Goal: Task Accomplishment & Management: Complete application form

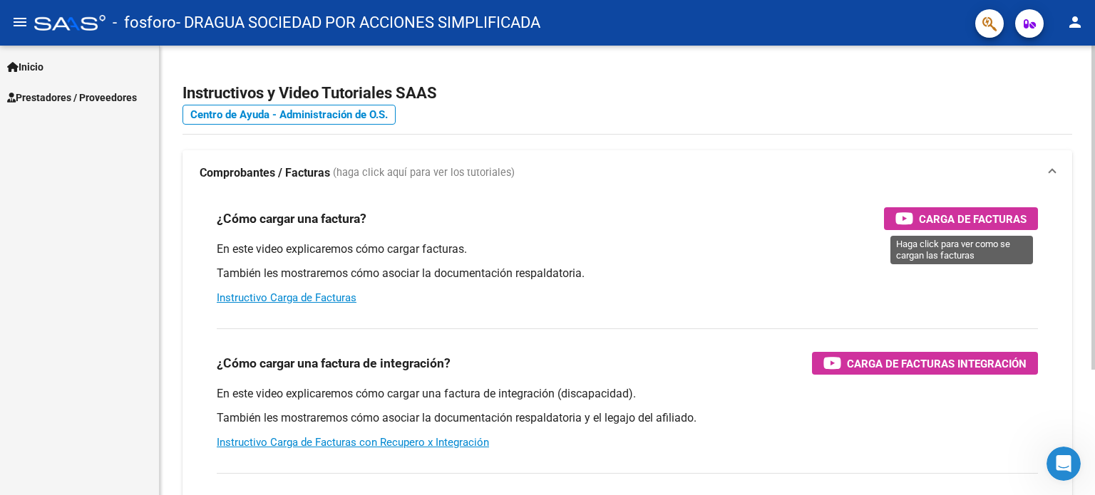
click at [1012, 216] on span "Carga de Facturas" at bounding box center [973, 219] width 108 height 18
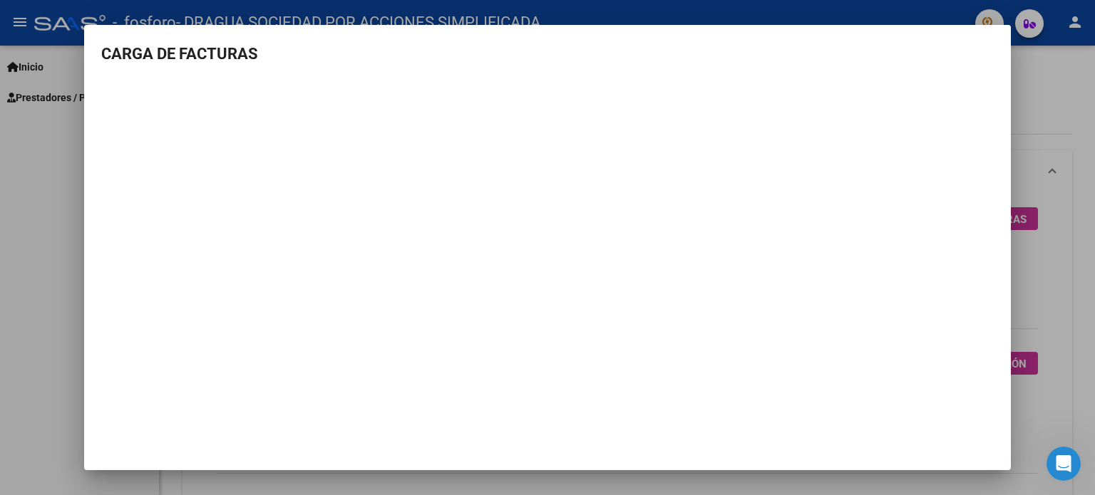
drag, startPoint x: 889, startPoint y: 34, endPoint x: 741, endPoint y: 56, distance: 149.2
click at [890, 63] on mat-dialog-container "CARGA DE FACTURAS" at bounding box center [547, 248] width 927 height 446
click at [1005, 34] on mat-dialog-container "CARGA DE FACTURAS" at bounding box center [547, 248] width 927 height 446
drag, startPoint x: 991, startPoint y: 443, endPoint x: 732, endPoint y: 404, distance: 261.7
click at [989, 443] on mat-dialog-container "CARGA DE FACTURAS" at bounding box center [547, 248] width 927 height 446
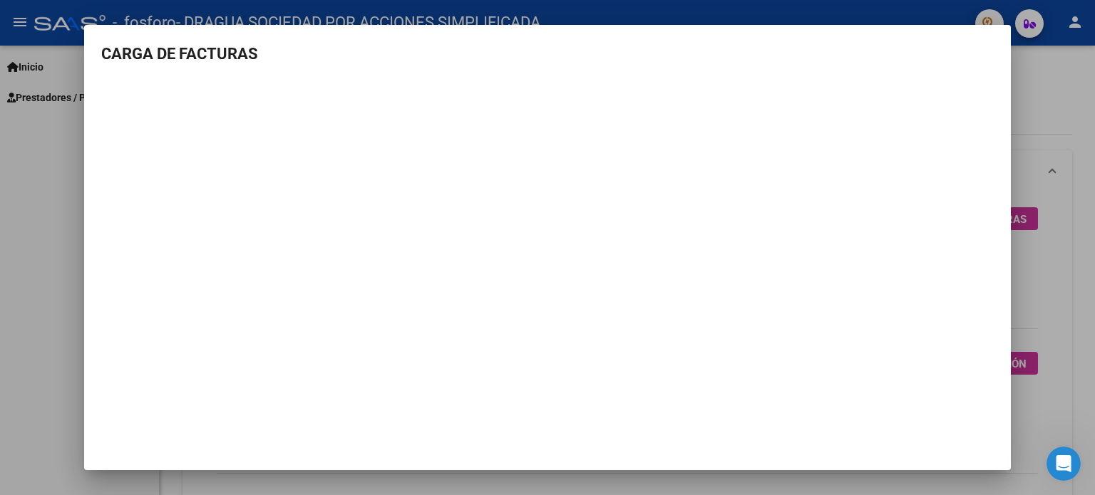
click at [56, 364] on div at bounding box center [547, 247] width 1095 height 495
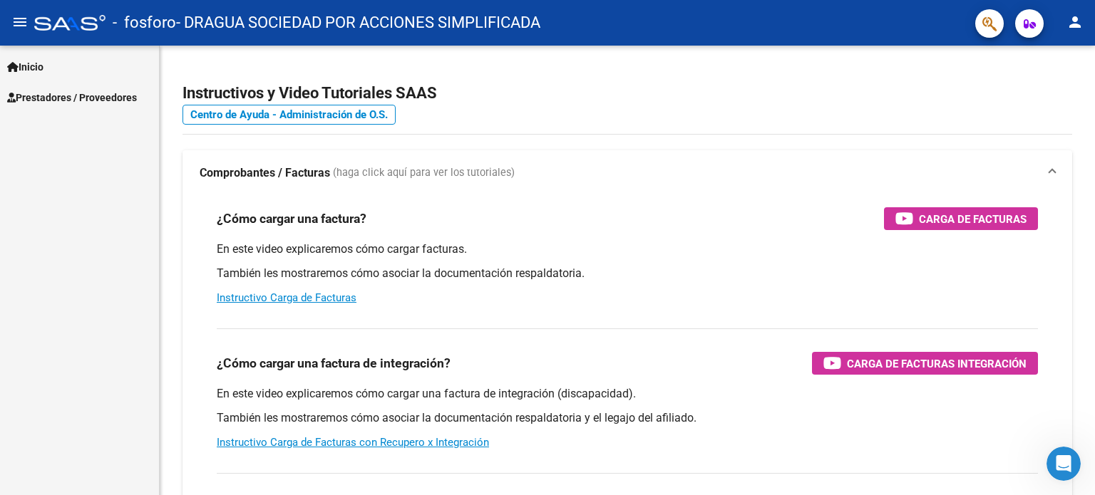
click at [107, 96] on span "Prestadores / Proveedores" at bounding box center [72, 98] width 130 height 16
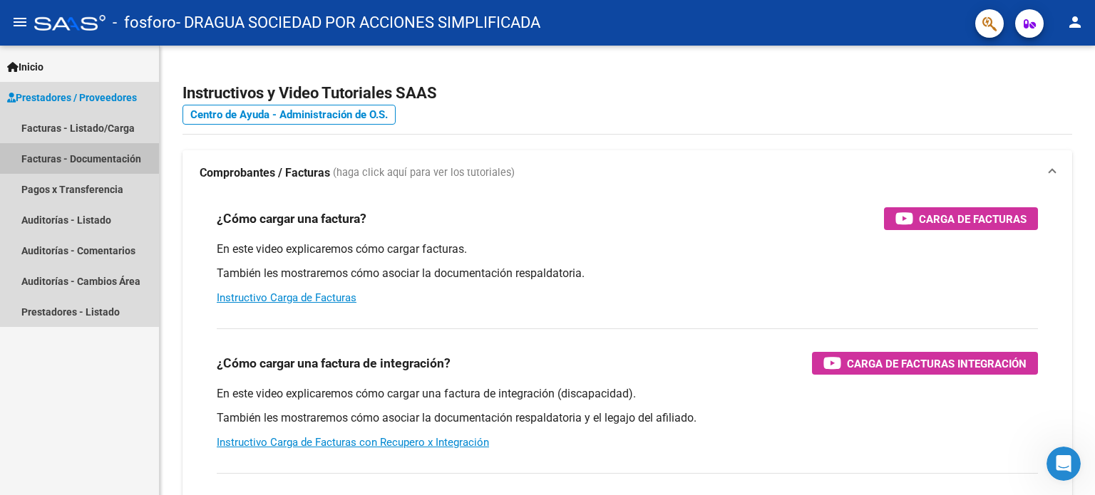
click at [118, 158] on link "Facturas - Documentación" at bounding box center [79, 158] width 159 height 31
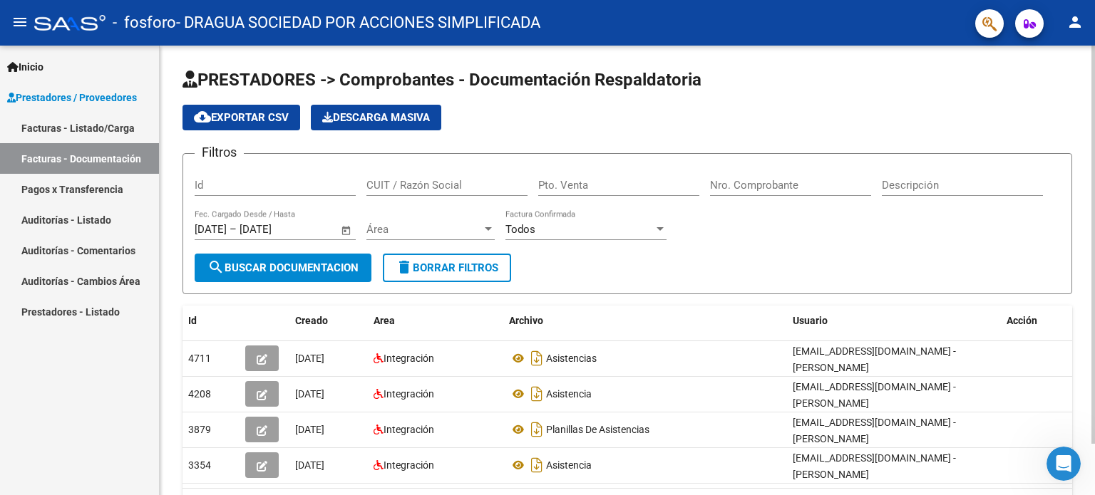
click at [260, 190] on input "Id" at bounding box center [275, 185] width 161 height 13
click at [619, 187] on input "Pto. Venta" at bounding box center [618, 185] width 161 height 13
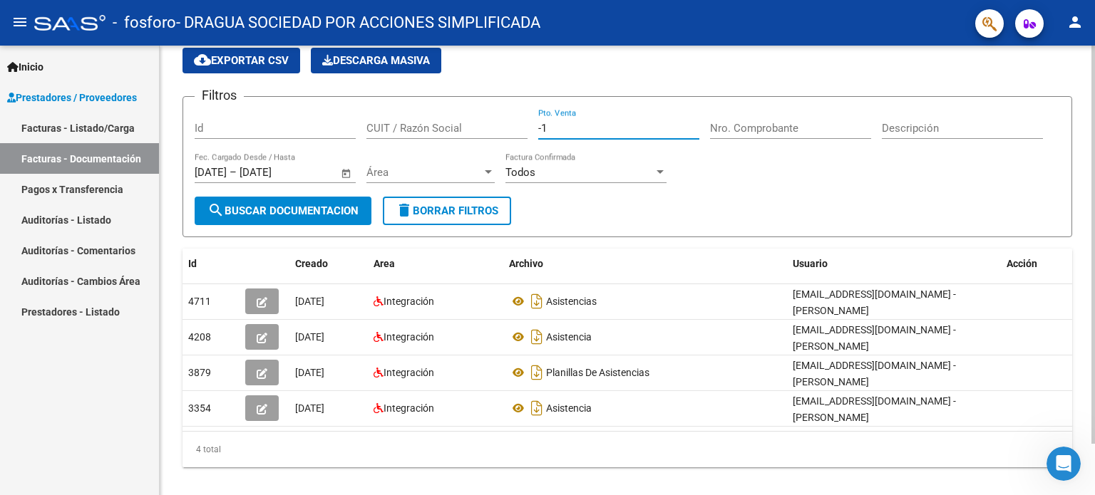
type input "-1"
click at [244, 56] on span "cloud_download Exportar CSV" at bounding box center [241, 60] width 95 height 13
click at [225, 123] on input "Id" at bounding box center [275, 128] width 161 height 13
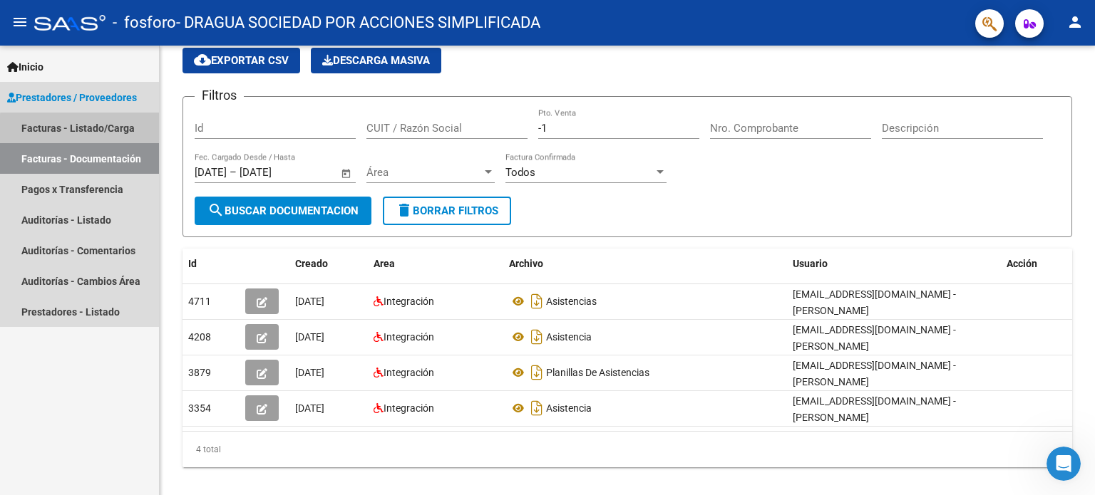
click at [98, 130] on link "Facturas - Listado/Carga" at bounding box center [79, 128] width 159 height 31
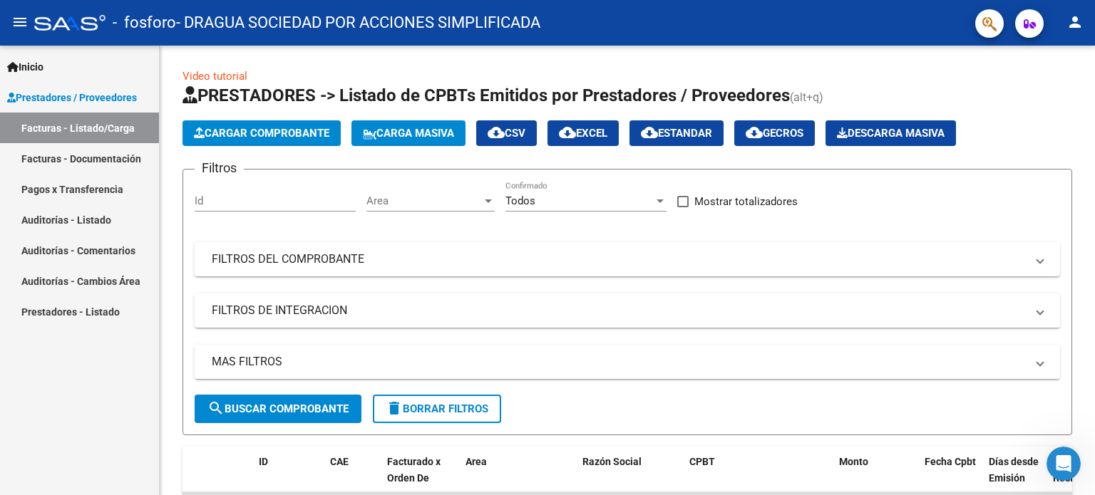
click at [122, 158] on link "Facturas - Documentación" at bounding box center [79, 158] width 159 height 31
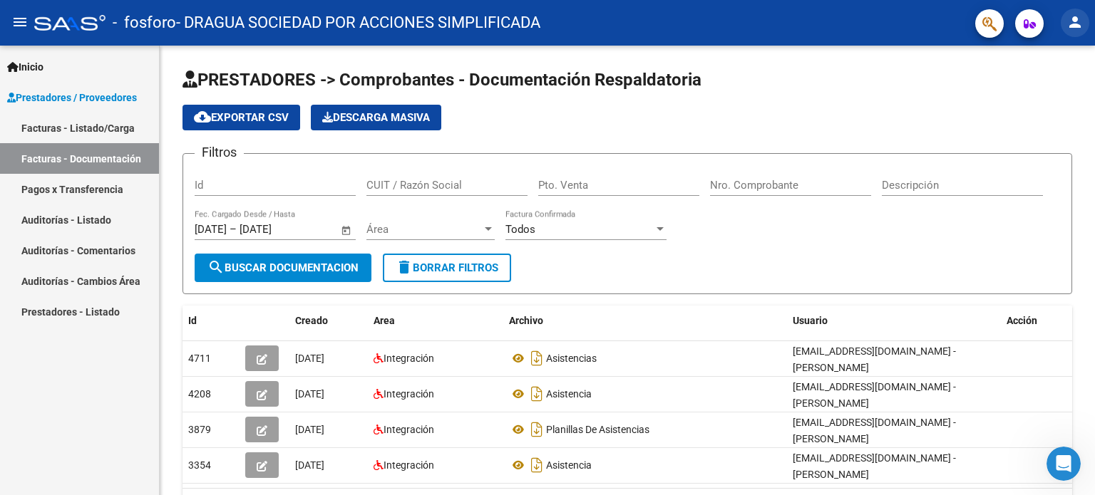
click at [1073, 23] on mat-icon "person" at bounding box center [1074, 22] width 17 height 17
click at [1073, 23] on div at bounding box center [547, 247] width 1095 height 495
click at [1034, 19] on icon "button" at bounding box center [1030, 24] width 12 height 11
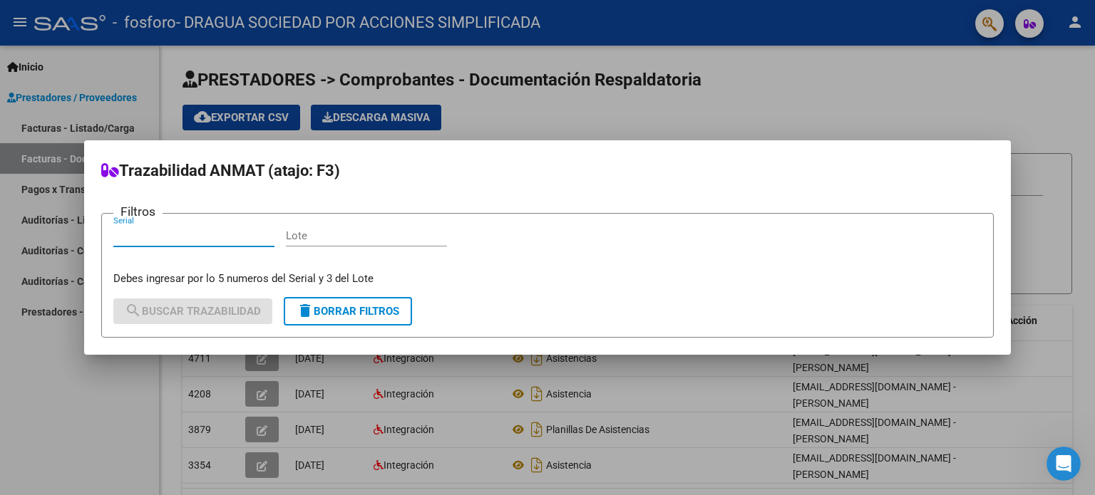
click at [991, 20] on div at bounding box center [547, 247] width 1095 height 495
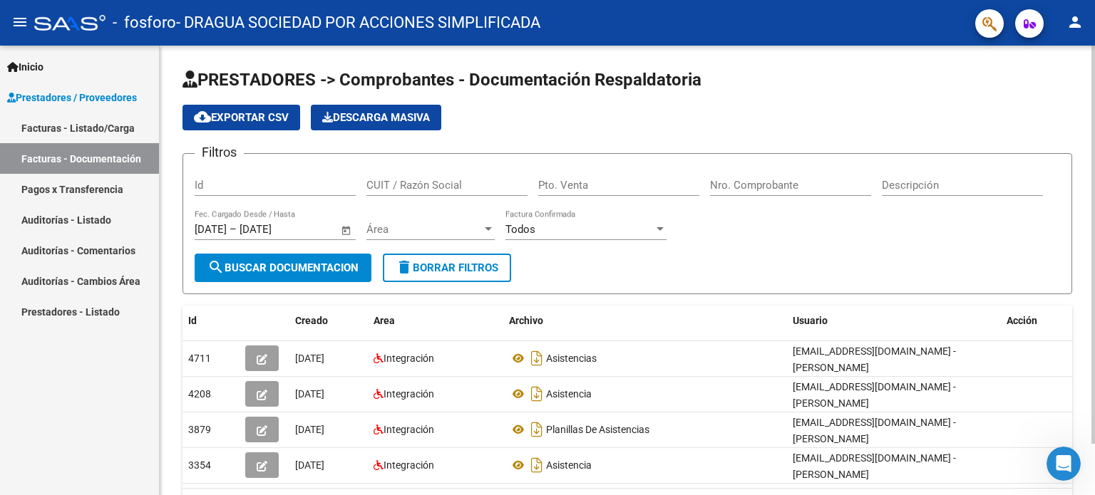
click at [824, 93] on app-list-header "PRESTADORES -> Comprobantes - Documentación Respaldatoria cloud_download Export…" at bounding box center [627, 181] width 890 height 226
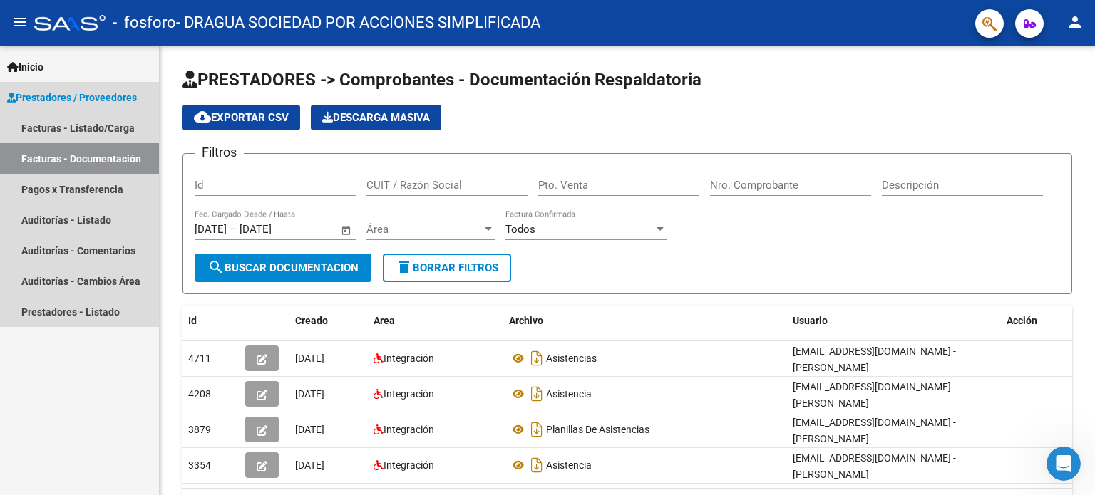
click at [114, 105] on span "Prestadores / Proveedores" at bounding box center [72, 98] width 130 height 16
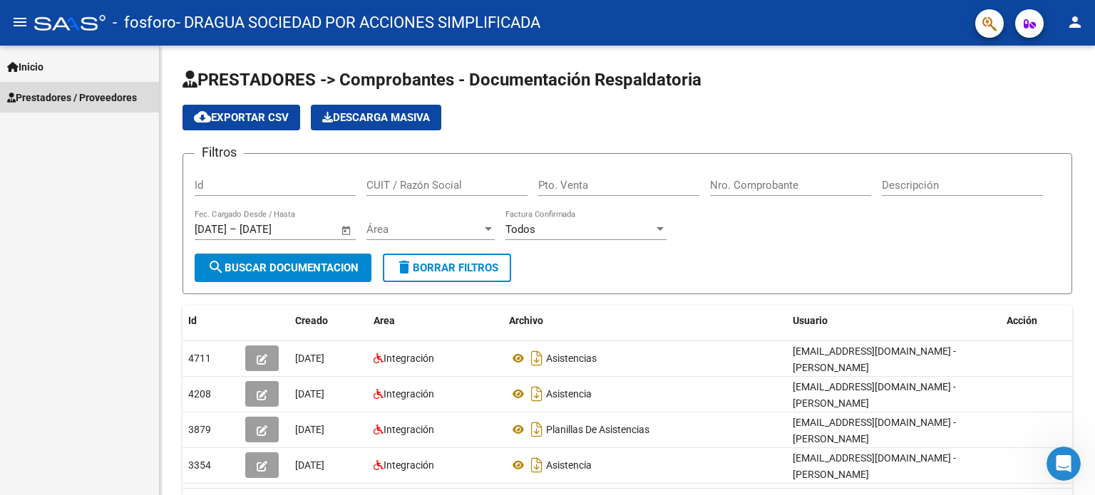
click at [114, 105] on span "Prestadores / Proveedores" at bounding box center [72, 98] width 130 height 16
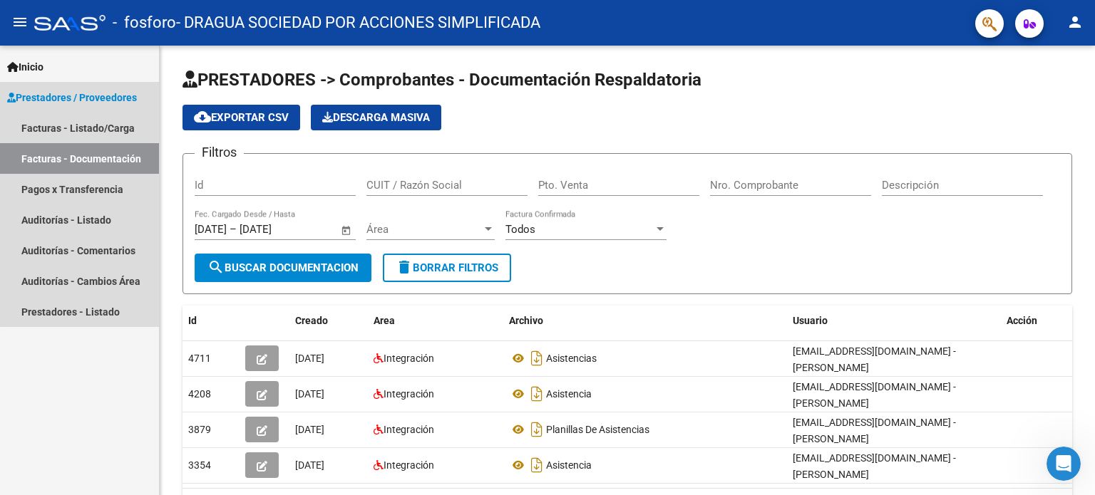
click at [115, 104] on span "Prestadores / Proveedores" at bounding box center [72, 98] width 130 height 16
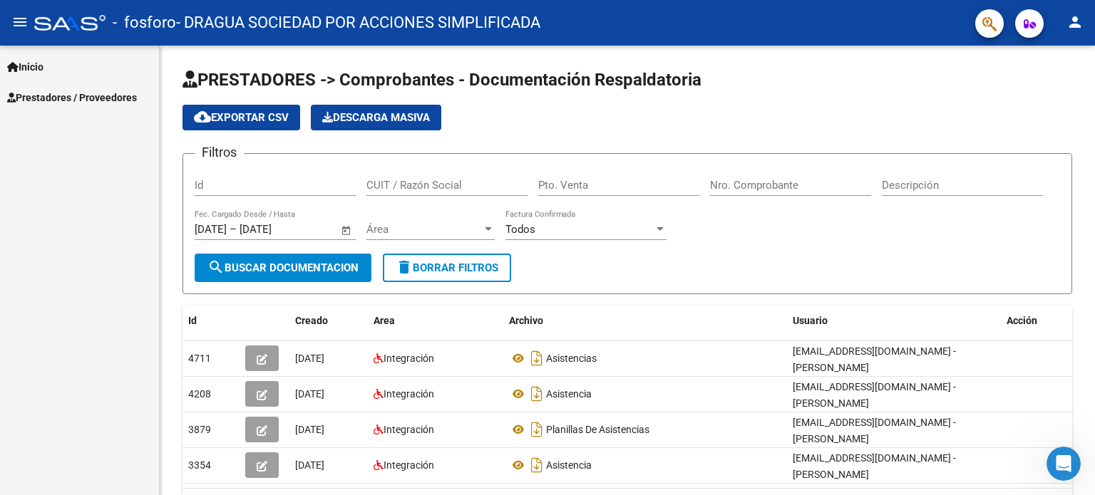
click at [114, 76] on link "Inicio" at bounding box center [79, 66] width 159 height 31
click at [1076, 19] on mat-icon "person" at bounding box center [1074, 22] width 17 height 17
click at [1068, 55] on button "person Mi Perfil" at bounding box center [1045, 60] width 87 height 34
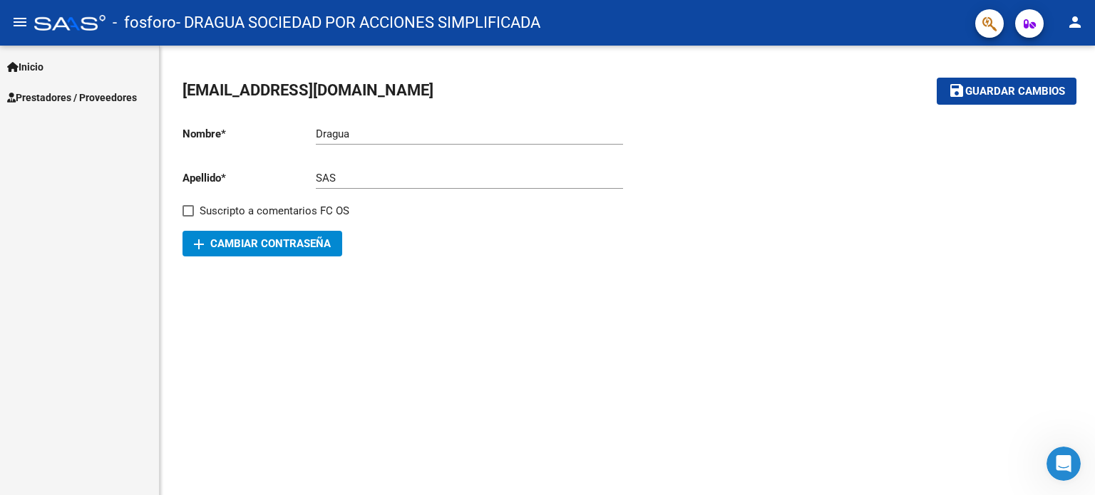
click at [81, 99] on span "Prestadores / Proveedores" at bounding box center [72, 98] width 130 height 16
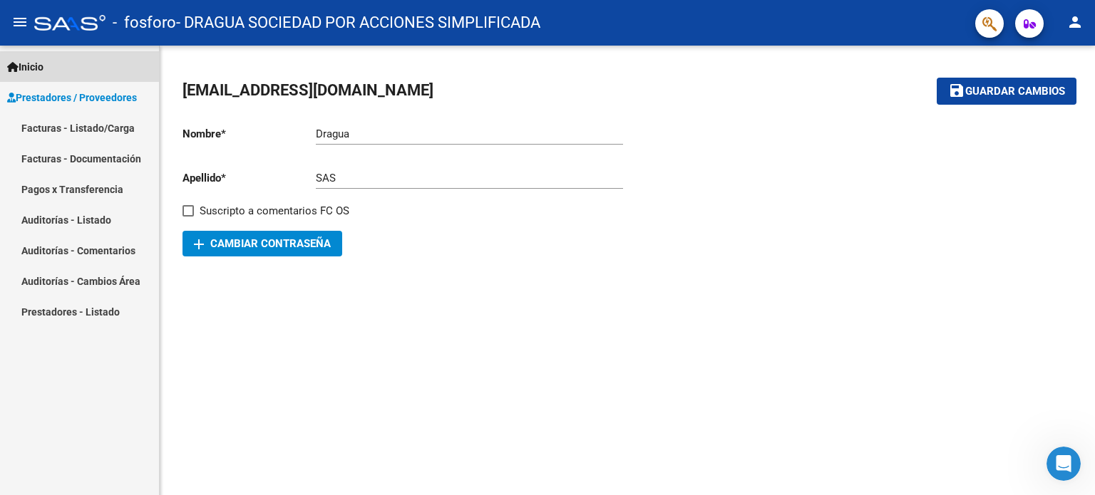
click at [58, 71] on link "Inicio" at bounding box center [79, 66] width 159 height 31
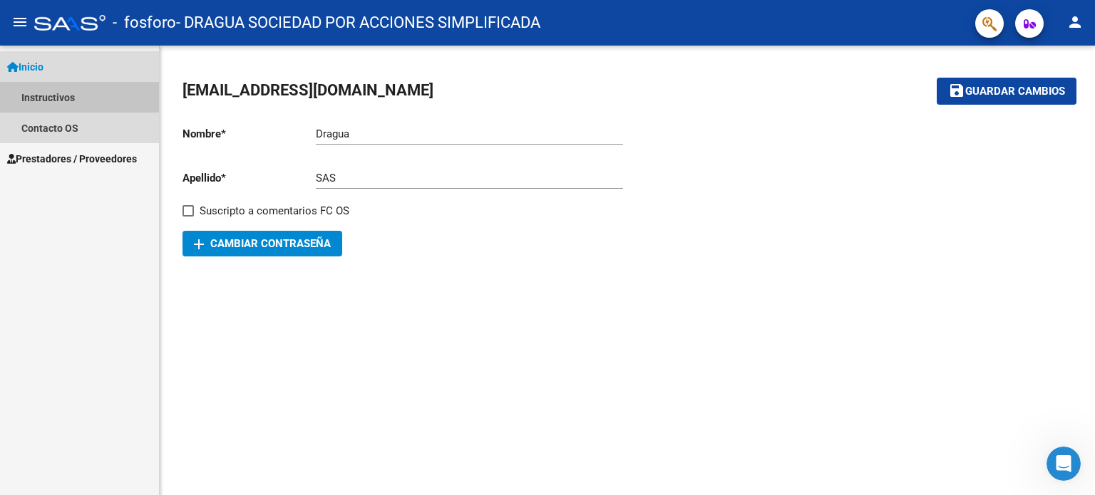
click at [102, 98] on link "Instructivos" at bounding box center [79, 97] width 159 height 31
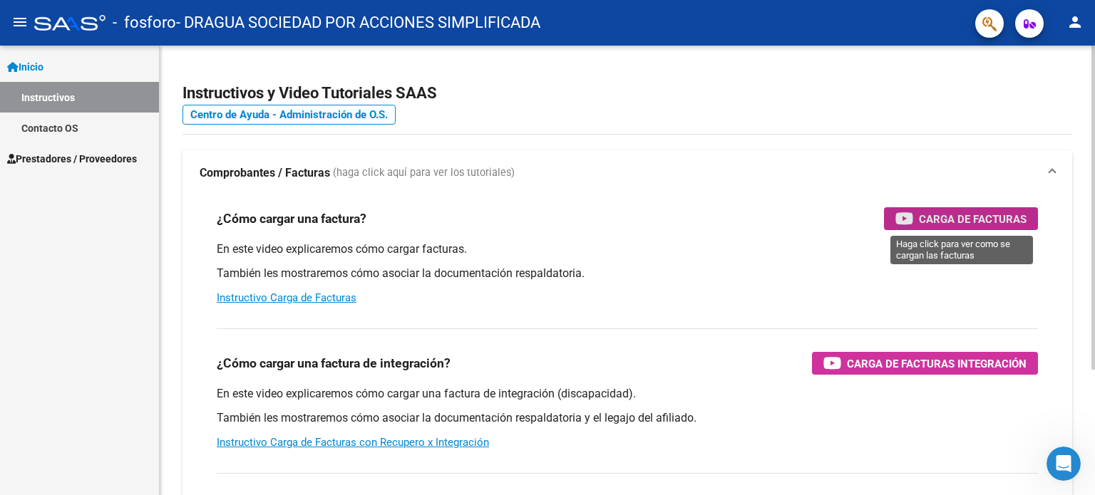
click at [990, 219] on span "Carga de Facturas" at bounding box center [973, 219] width 108 height 18
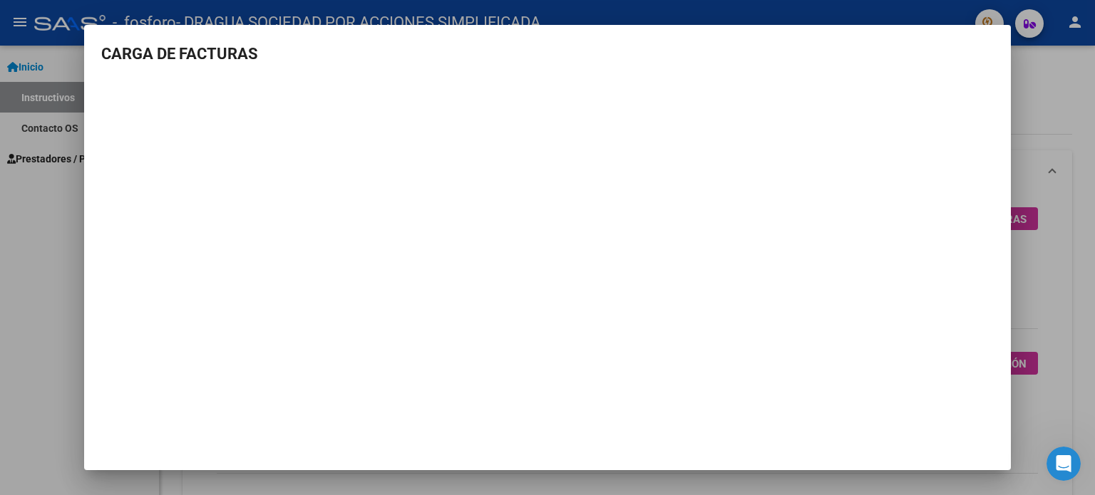
click at [32, 308] on div at bounding box center [547, 247] width 1095 height 495
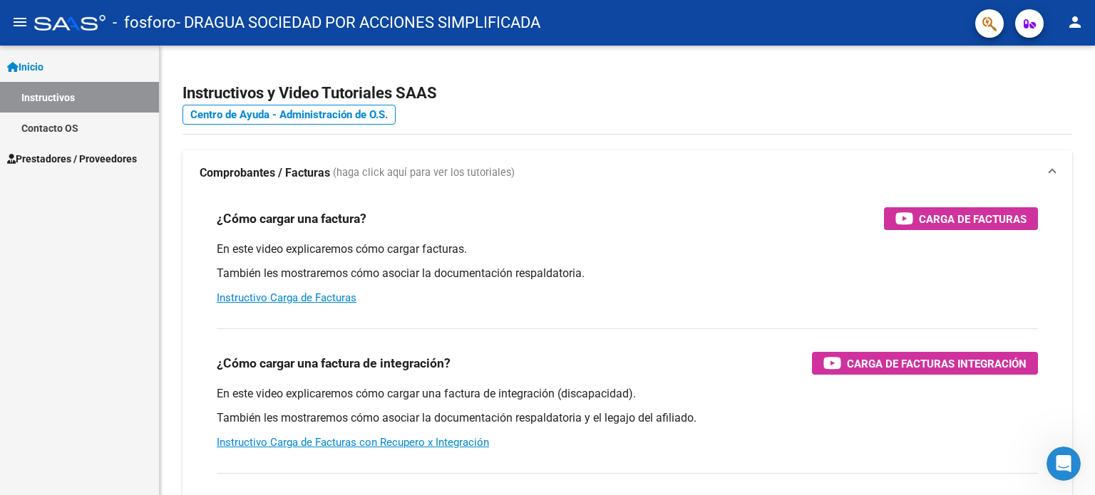
click at [62, 155] on span "Prestadores / Proveedores" at bounding box center [72, 159] width 130 height 16
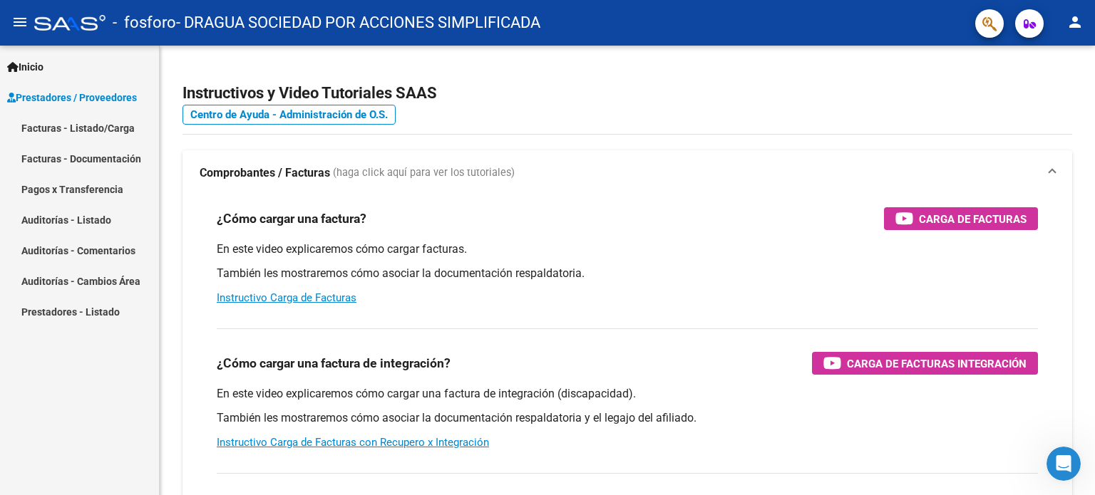
click at [92, 130] on link "Facturas - Listado/Carga" at bounding box center [79, 128] width 159 height 31
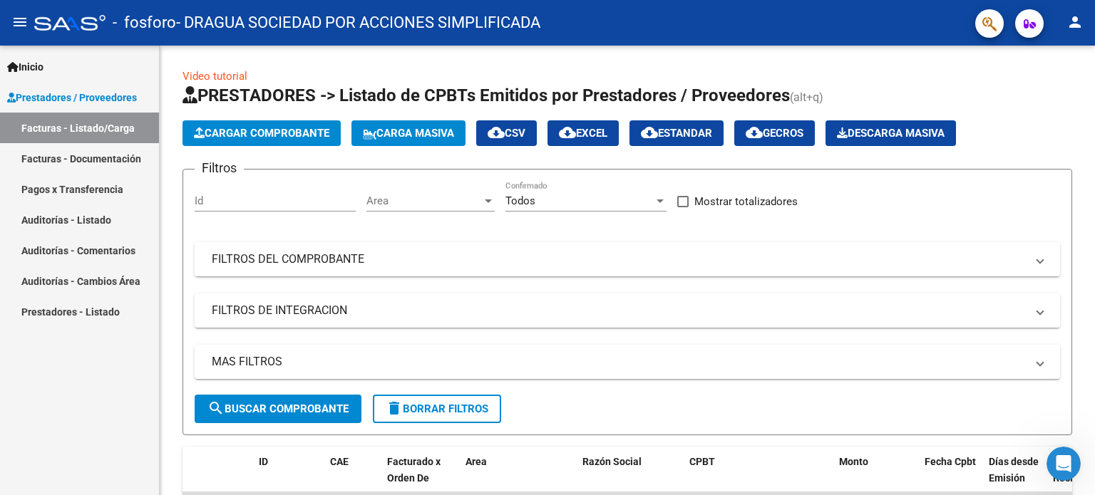
click at [98, 159] on link "Facturas - Documentación" at bounding box center [79, 158] width 159 height 31
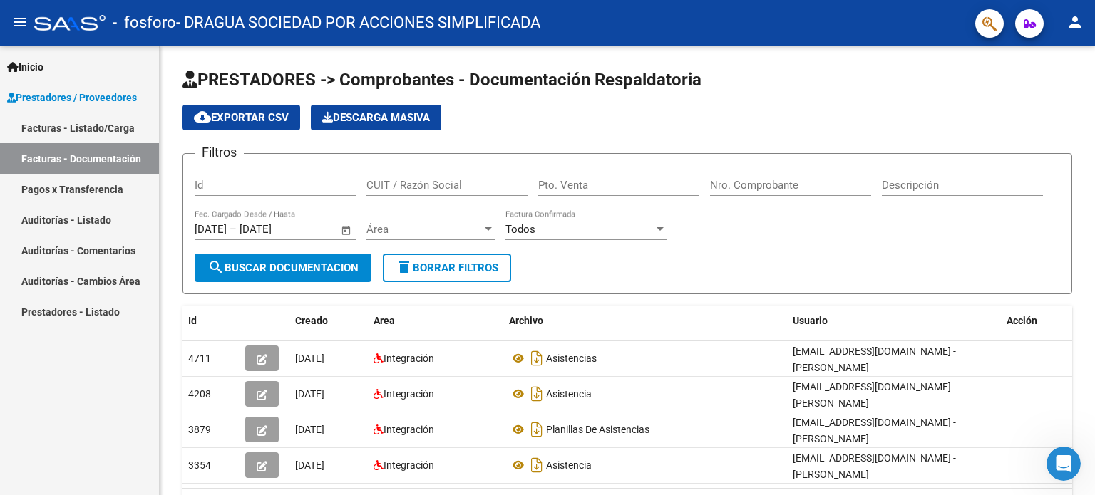
click at [98, 130] on link "Facturas - Listado/Carga" at bounding box center [79, 128] width 159 height 31
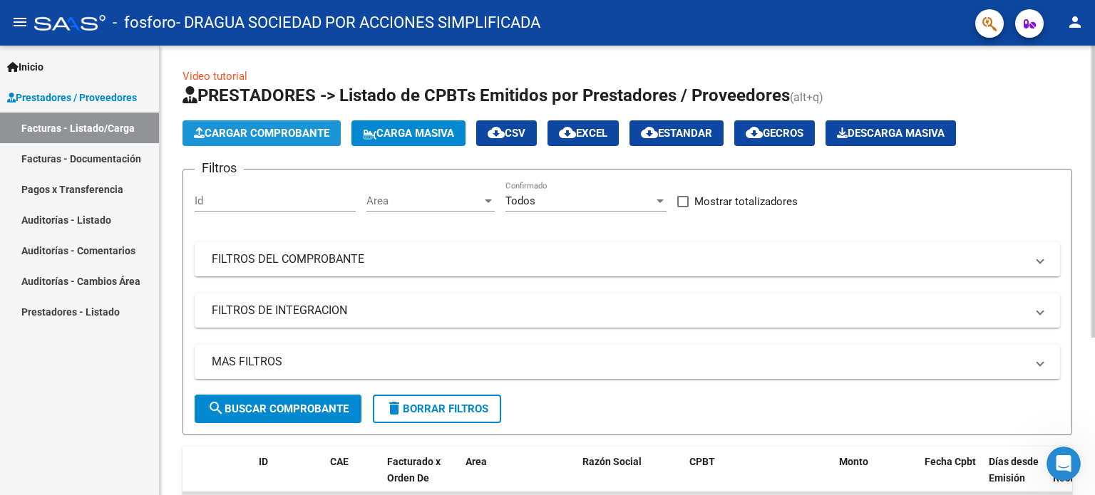
click at [273, 132] on span "Cargar Comprobante" at bounding box center [261, 133] width 135 height 13
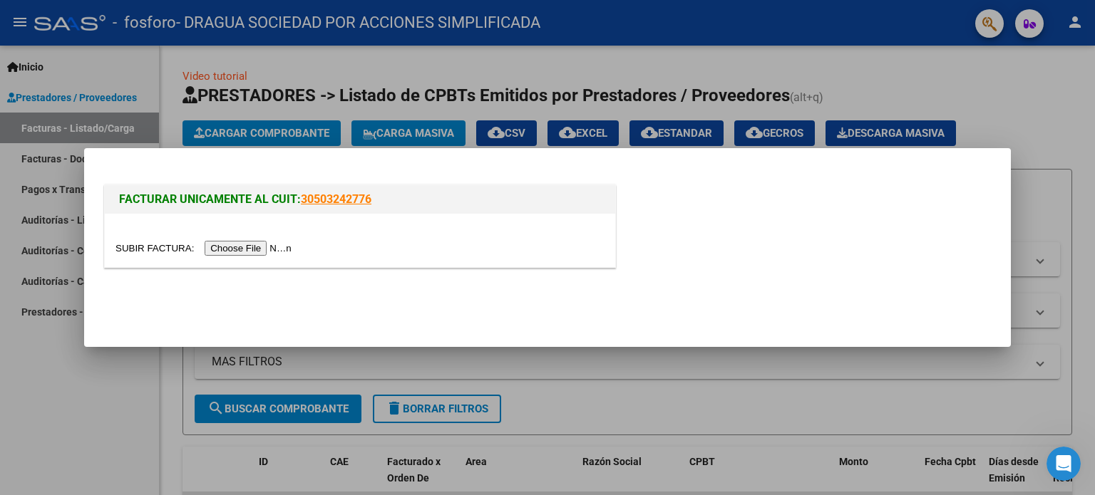
click at [269, 247] on input "file" at bounding box center [205, 248] width 180 height 15
click at [267, 250] on input "file" at bounding box center [205, 248] width 180 height 15
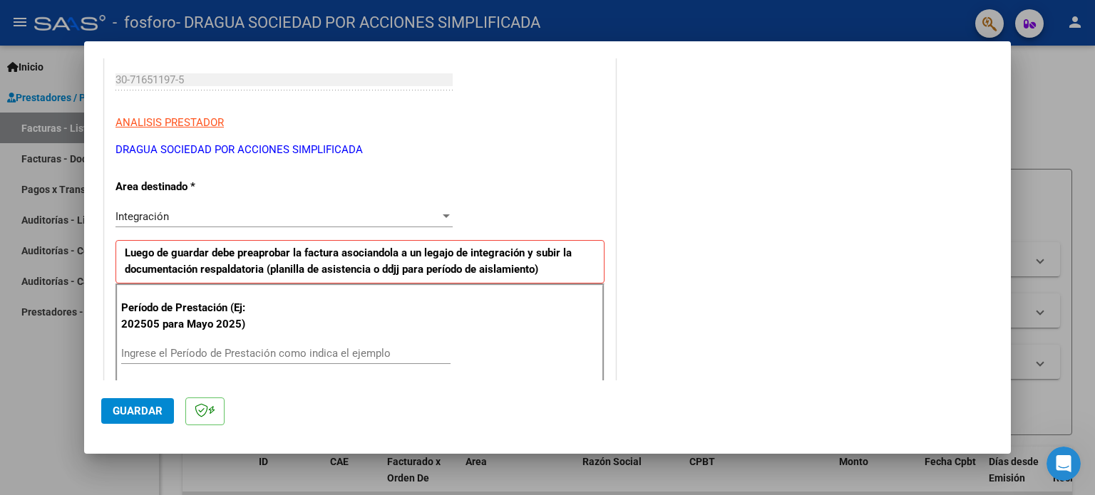
scroll to position [262, 0]
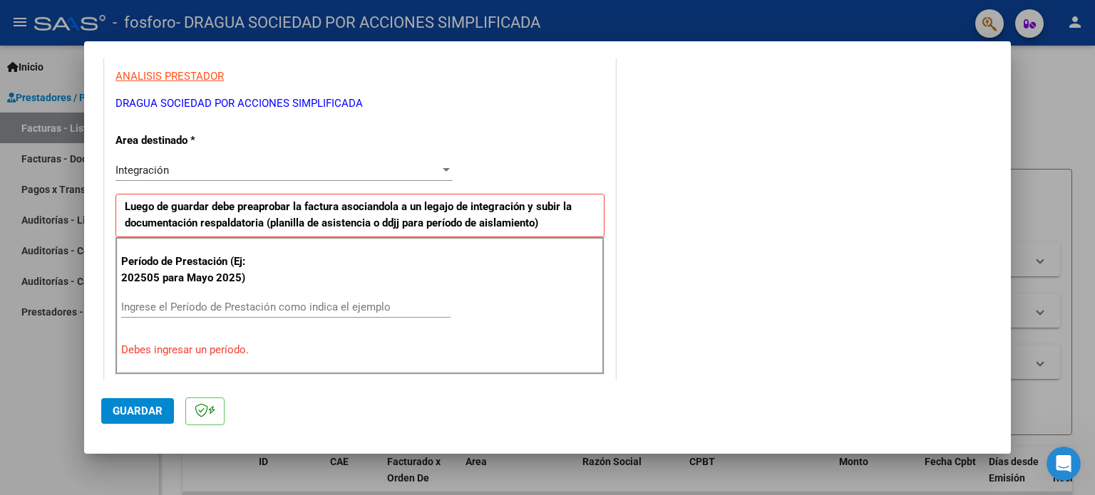
click at [274, 307] on input "Ingrese el Período de Prestación como indica el ejemplo" at bounding box center [285, 307] width 329 height 13
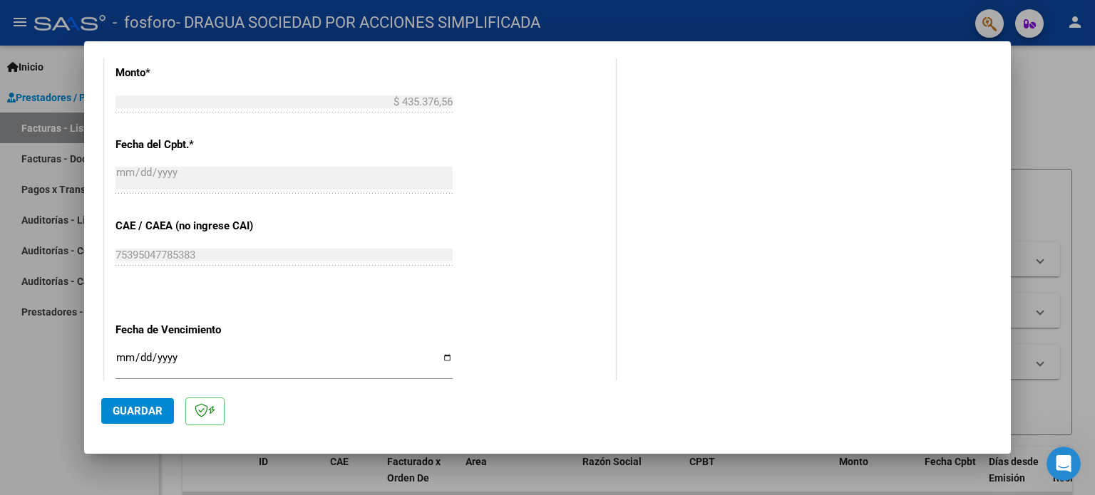
scroll to position [833, 0]
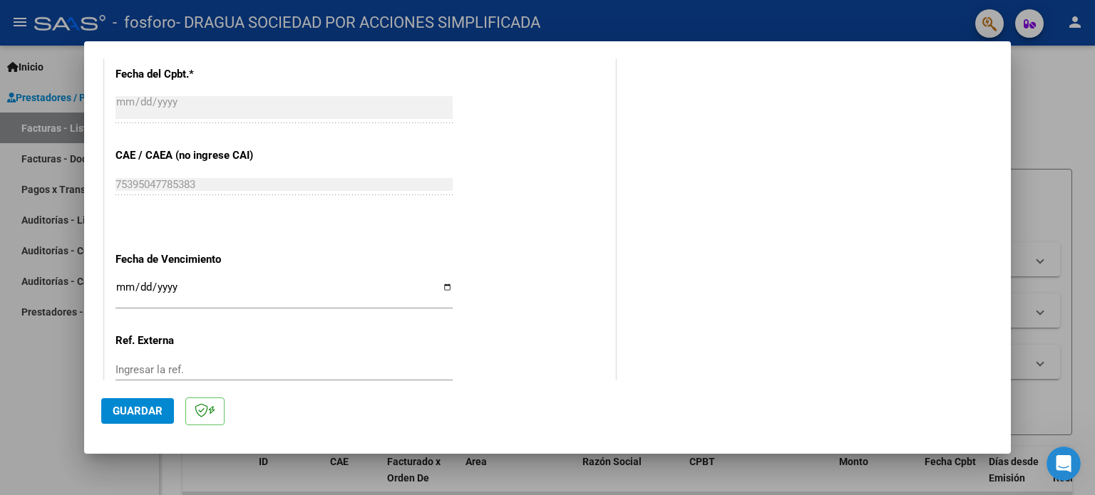
type input "202509"
click at [182, 287] on input "Ingresar la fecha" at bounding box center [283, 293] width 337 height 23
click at [445, 284] on input "Ingresar la fecha" at bounding box center [283, 293] width 337 height 23
click at [443, 283] on input "Ingresar la fecha" at bounding box center [283, 293] width 337 height 23
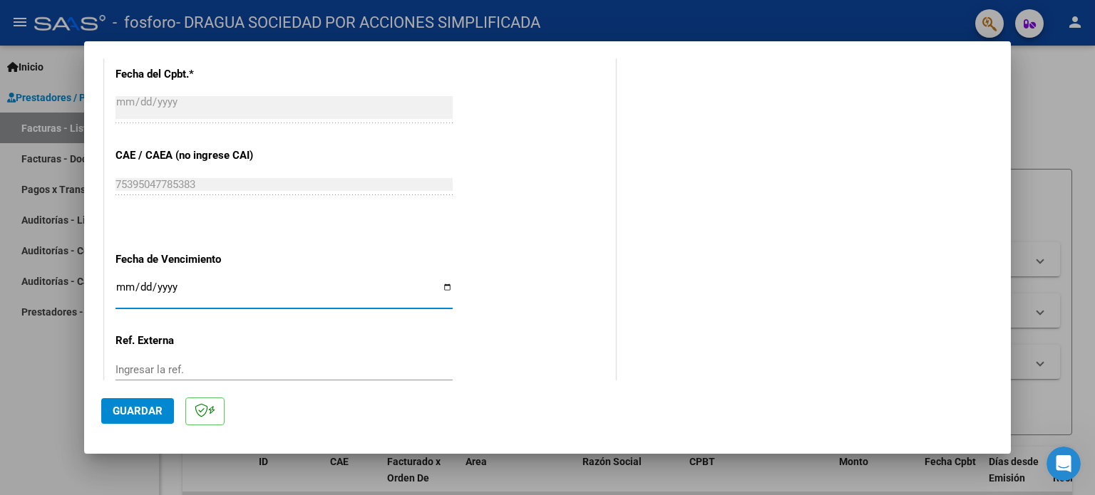
type input "[DATE]"
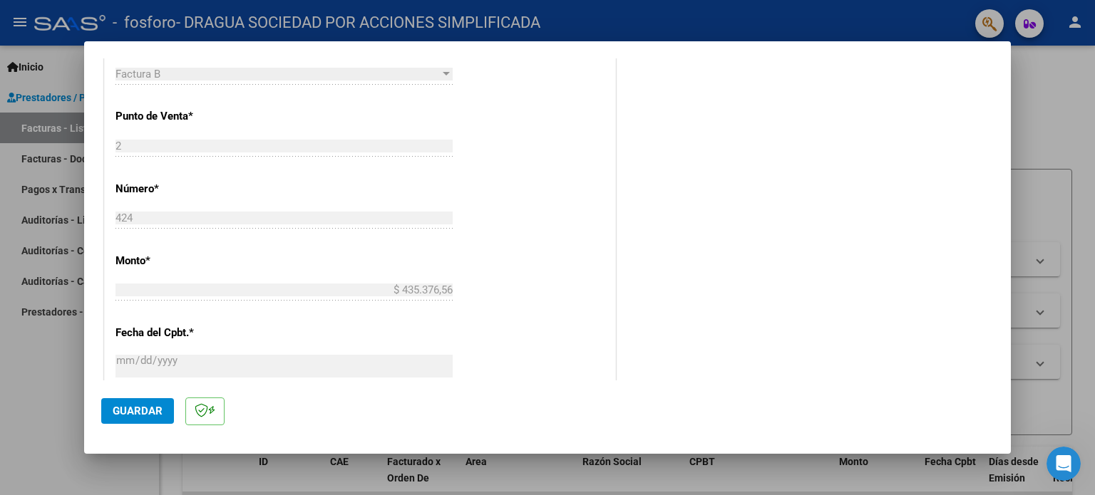
scroll to position [930, 0]
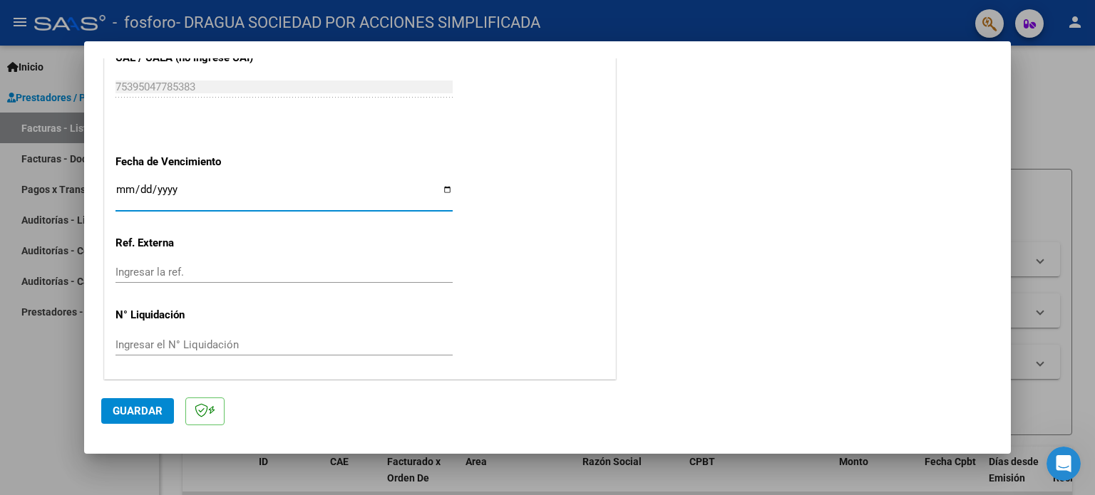
click at [143, 416] on span "Guardar" at bounding box center [138, 411] width 50 height 13
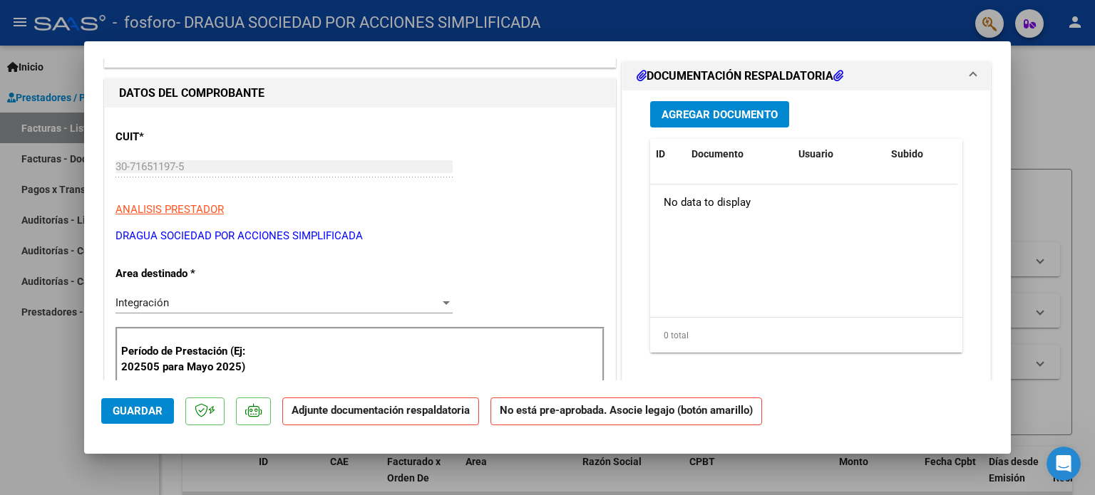
scroll to position [0, 0]
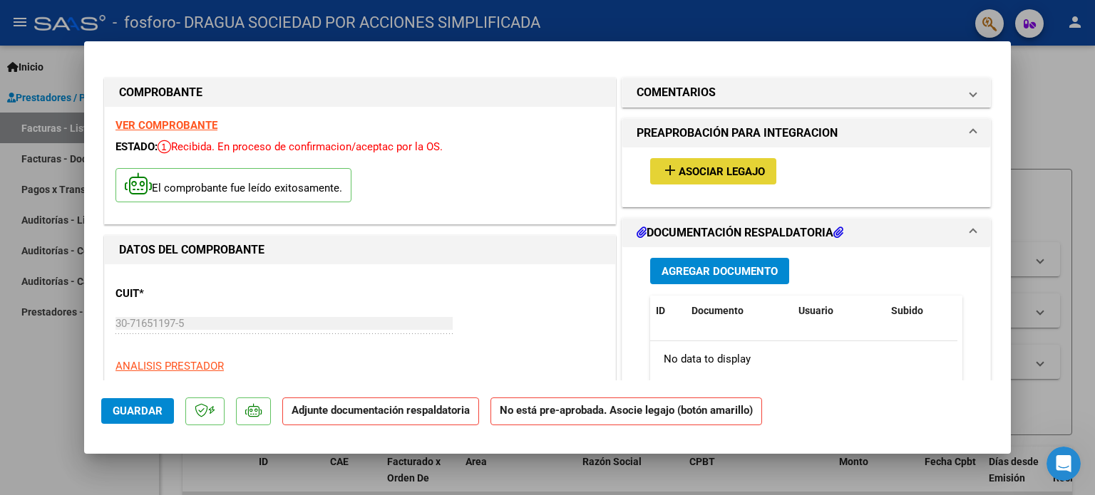
click at [756, 172] on span "Asociar Legajo" at bounding box center [722, 171] width 86 height 13
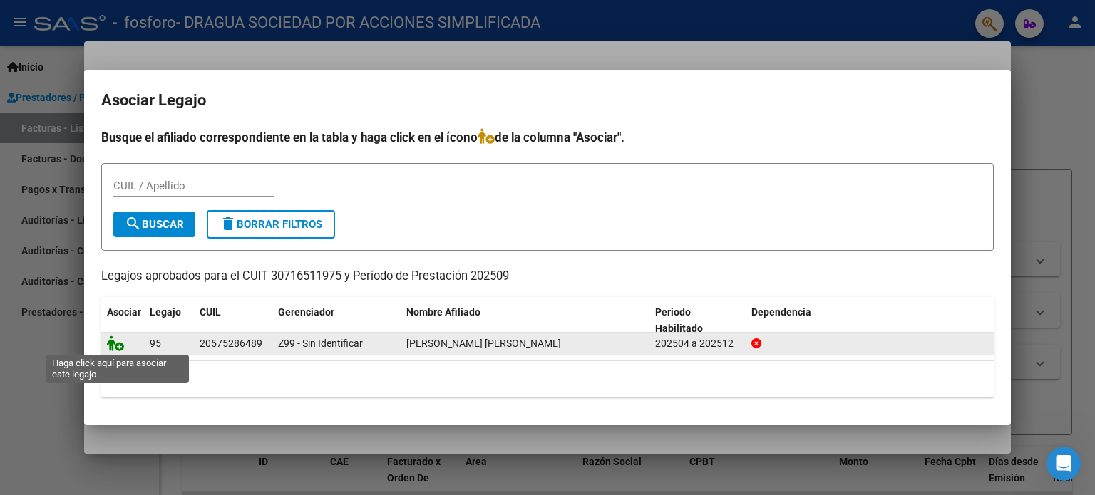
click at [111, 346] on icon at bounding box center [115, 344] width 17 height 16
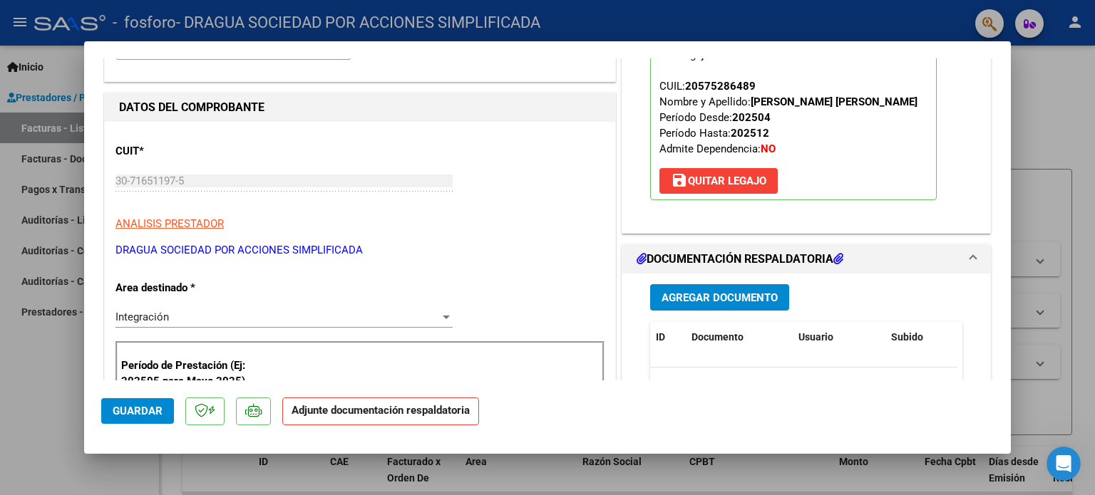
scroll to position [214, 0]
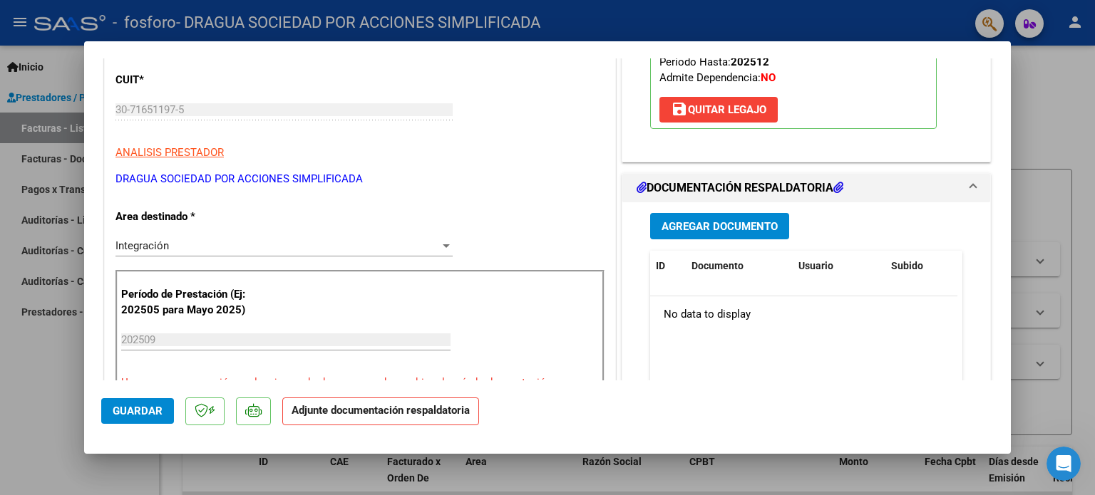
click at [758, 230] on span "Agregar Documento" at bounding box center [719, 226] width 116 height 13
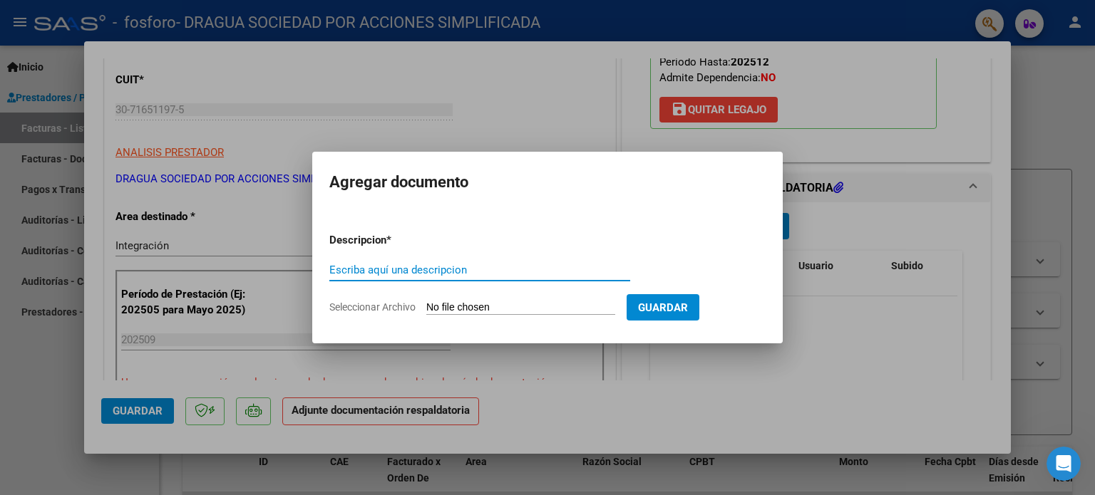
click at [395, 270] on input "Escriba aquí una descripcion" at bounding box center [479, 270] width 301 height 13
click at [501, 306] on input "Seleccionar Archivo" at bounding box center [520, 309] width 189 height 14
type input "C:\fakepath\Asistencias.pdf"
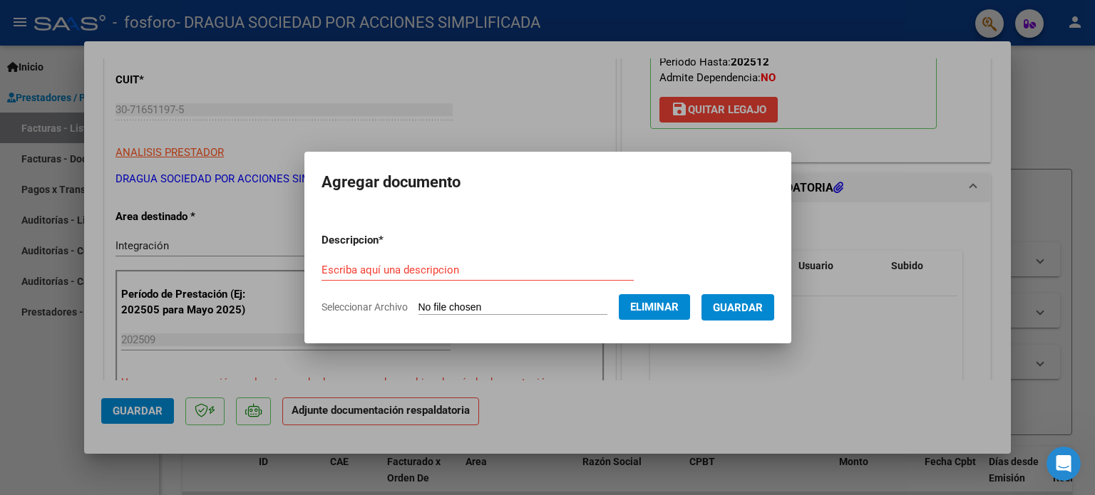
click at [465, 264] on input "Escriba aquí una descripcion" at bounding box center [477, 270] width 312 height 13
type input "Asistencias"
click at [760, 306] on span "Guardar" at bounding box center [738, 308] width 50 height 13
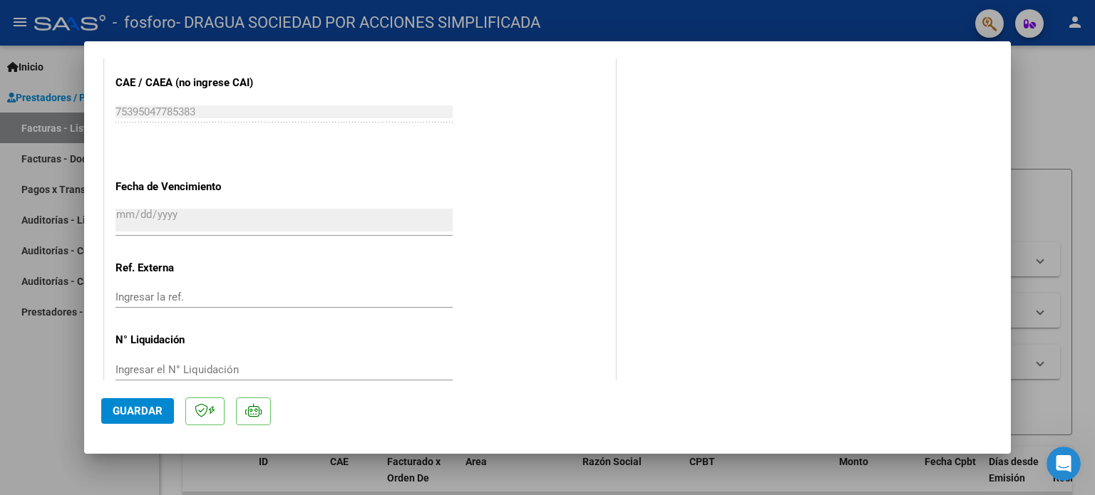
scroll to position [952, 0]
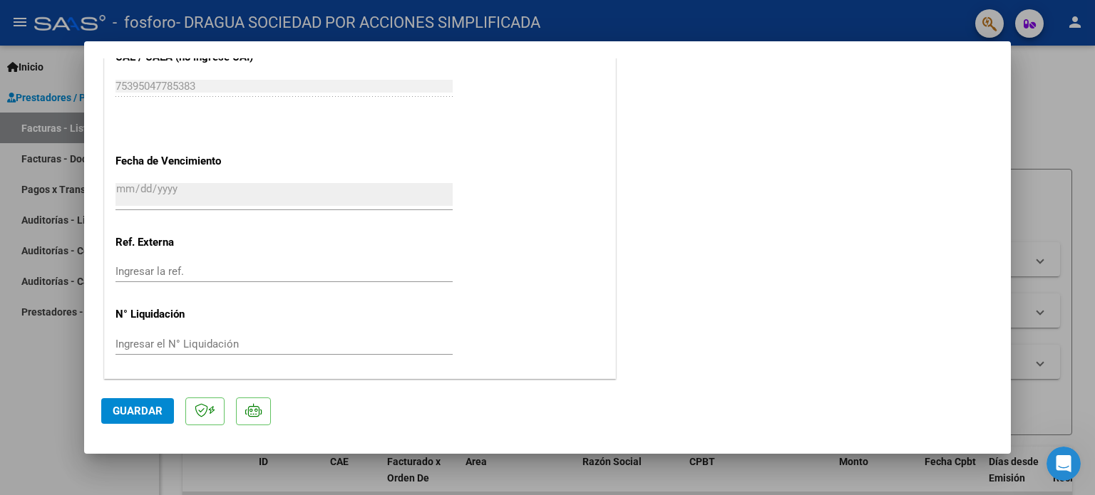
click at [154, 416] on span "Guardar" at bounding box center [138, 411] width 50 height 13
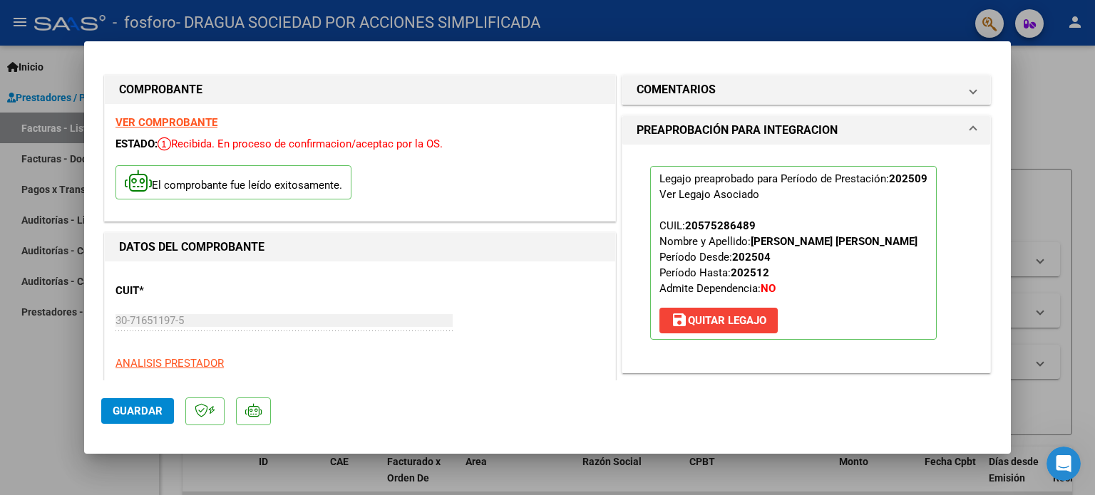
scroll to position [0, 0]
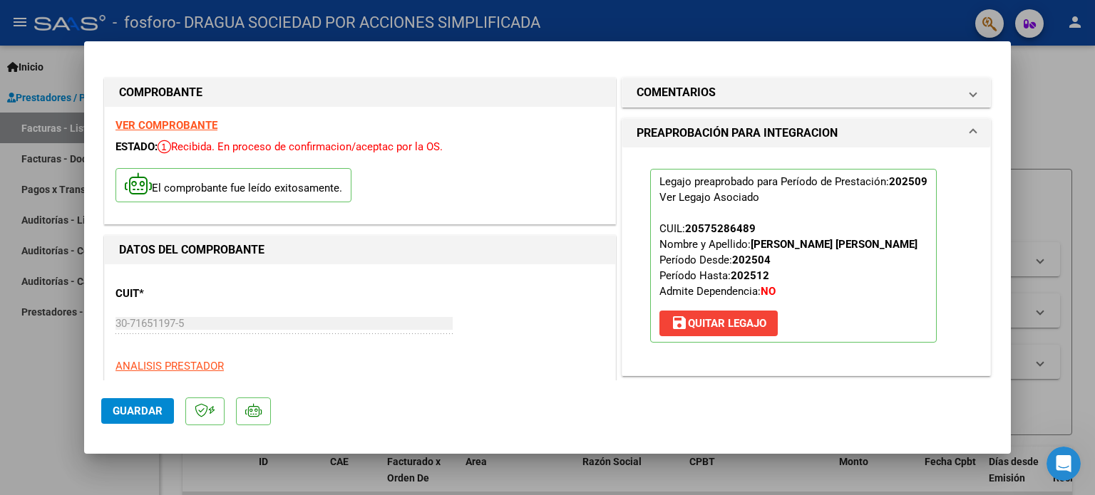
click at [1036, 192] on div at bounding box center [547, 247] width 1095 height 495
type input "$ 0,00"
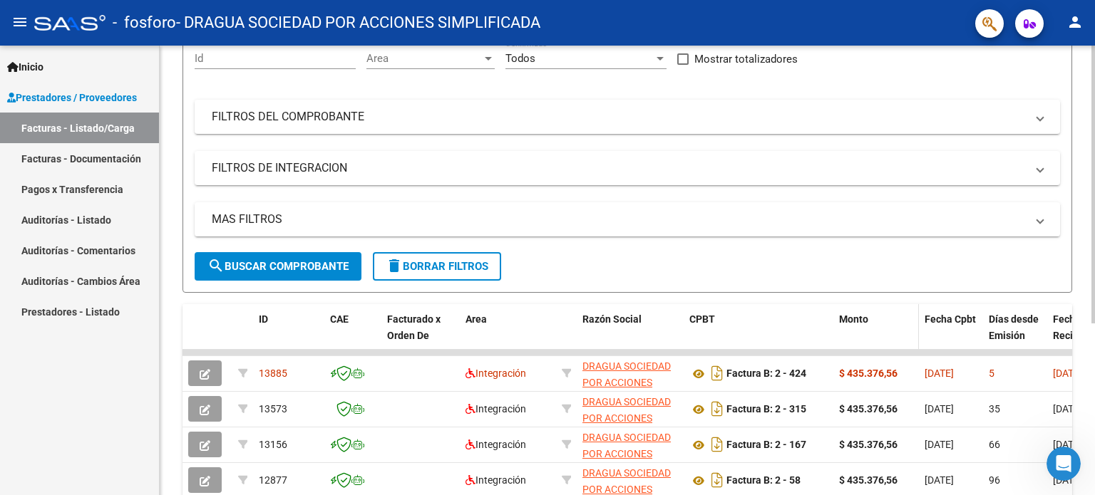
scroll to position [214, 0]
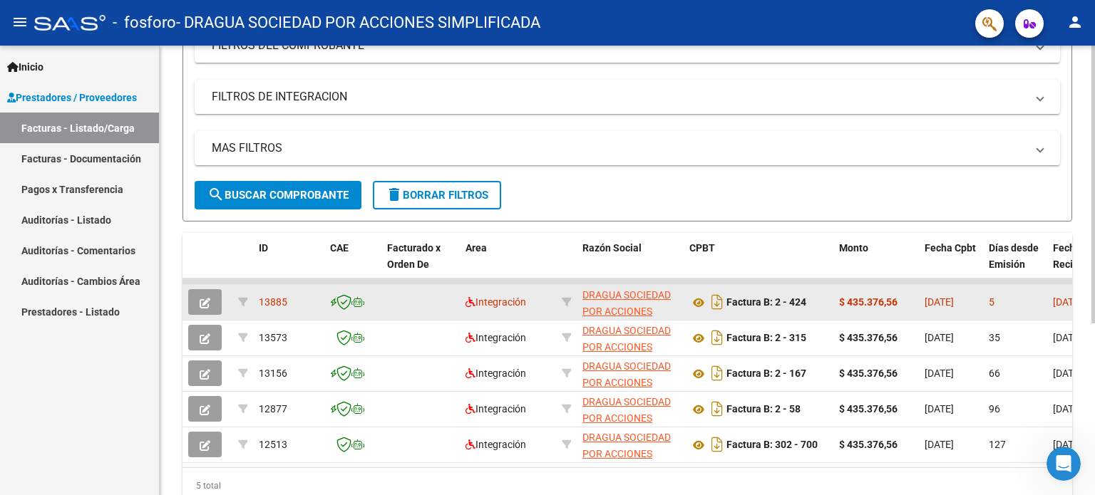
click at [205, 296] on span "button" at bounding box center [205, 302] width 11 height 13
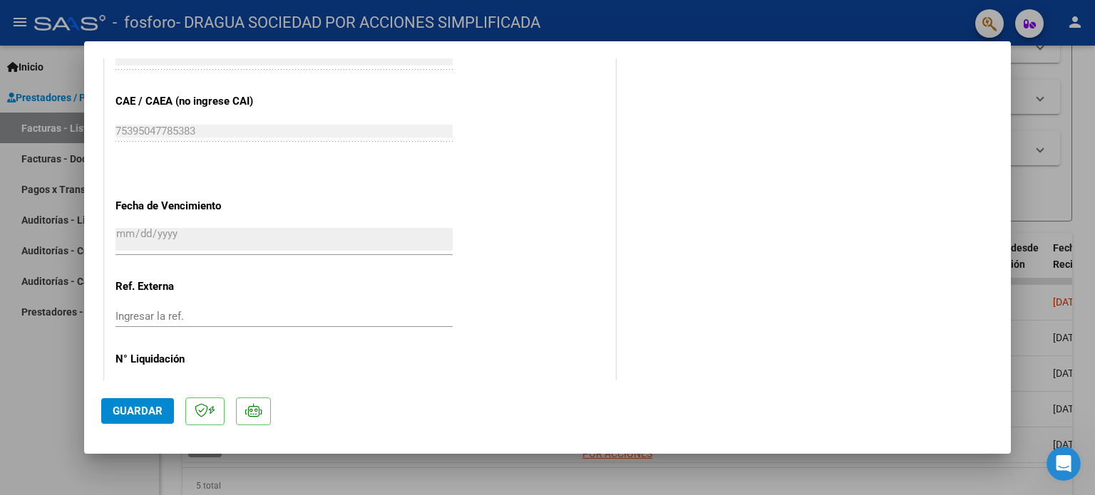
scroll to position [900, 0]
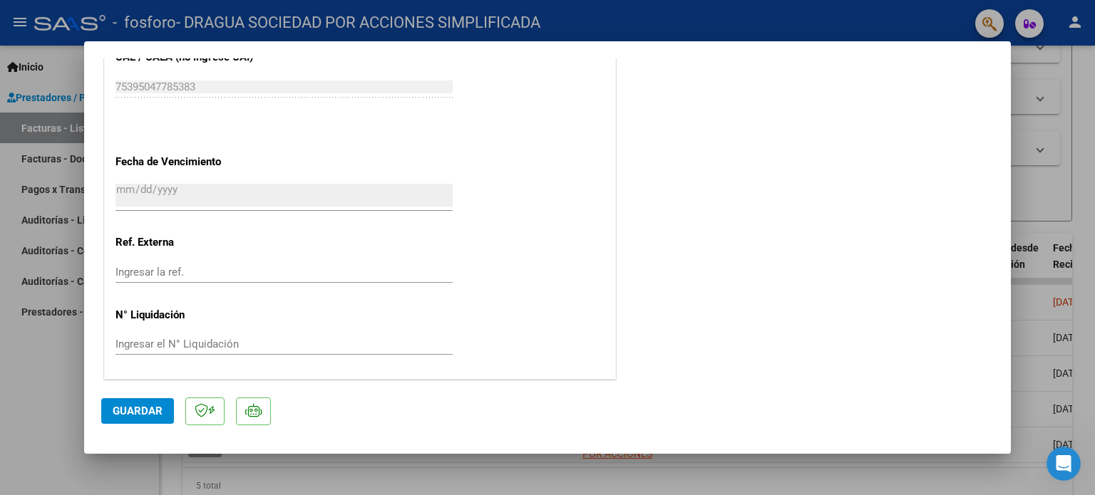
click at [1051, 139] on div at bounding box center [547, 247] width 1095 height 495
type input "$ 0,00"
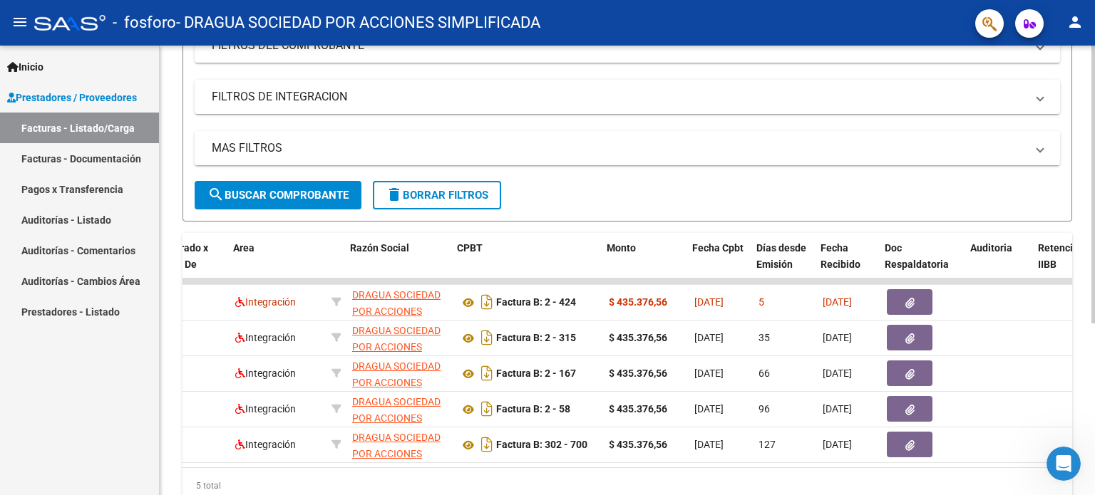
scroll to position [0, 232]
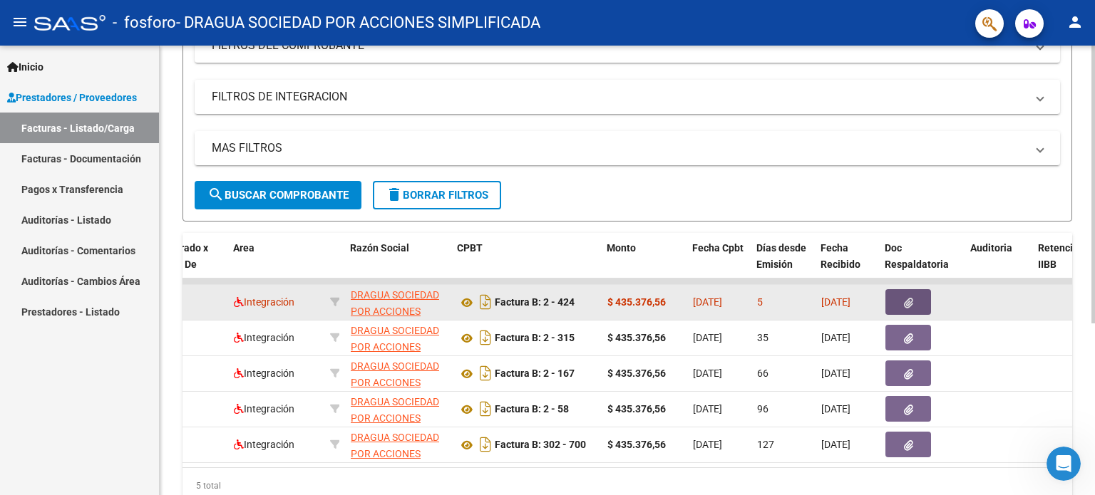
click at [910, 299] on icon "button" at bounding box center [908, 303] width 9 height 11
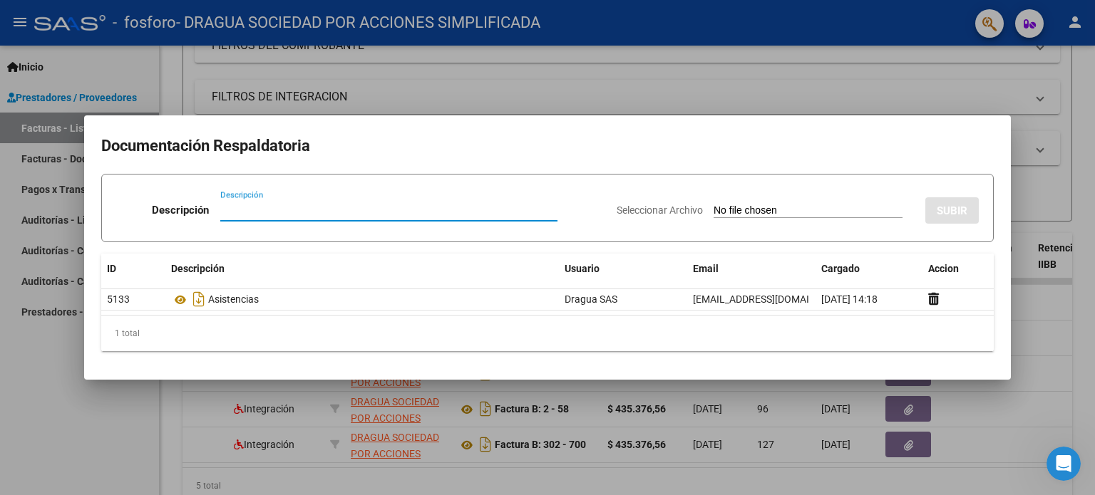
click at [1072, 174] on div at bounding box center [547, 247] width 1095 height 495
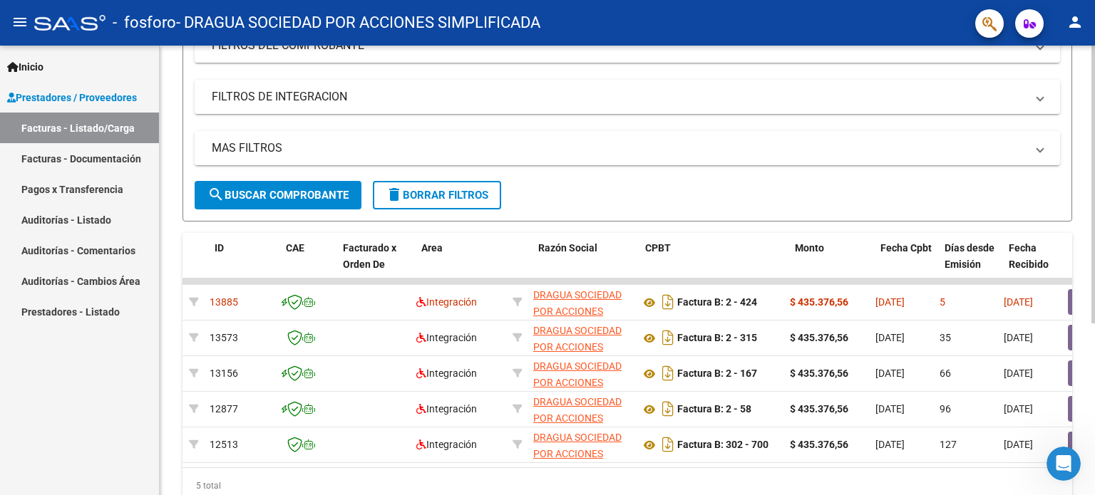
scroll to position [0, 43]
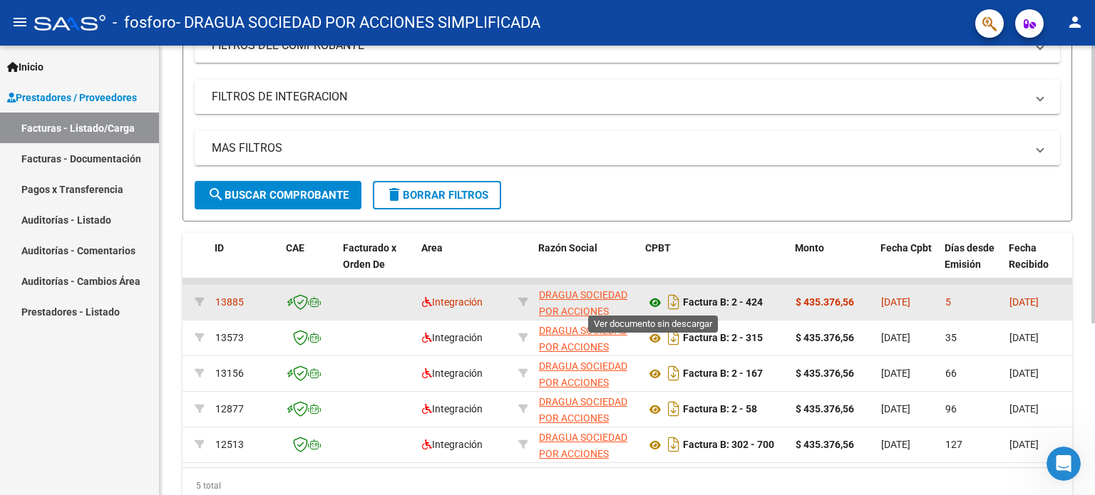
click at [651, 302] on icon at bounding box center [655, 302] width 19 height 17
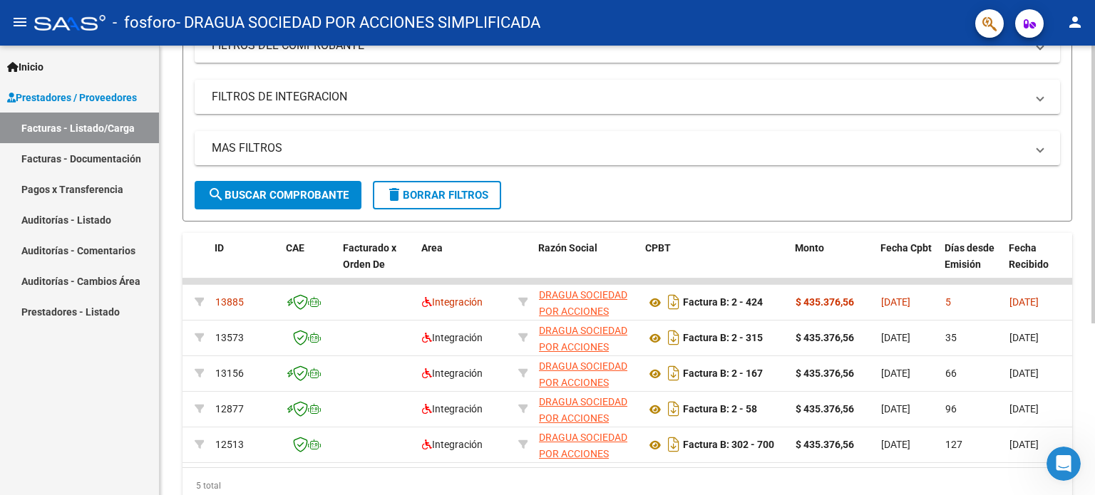
click at [1081, 185] on div "Video tutorial PRESTADORES -> Listado de CPBTs Emitidos por Prestadores / Prove…" at bounding box center [627, 191] width 935 height 718
click at [1081, 158] on div "Video tutorial PRESTADORES -> Listado de CPBTs Emitidos por Prestadores / Prove…" at bounding box center [627, 191] width 935 height 718
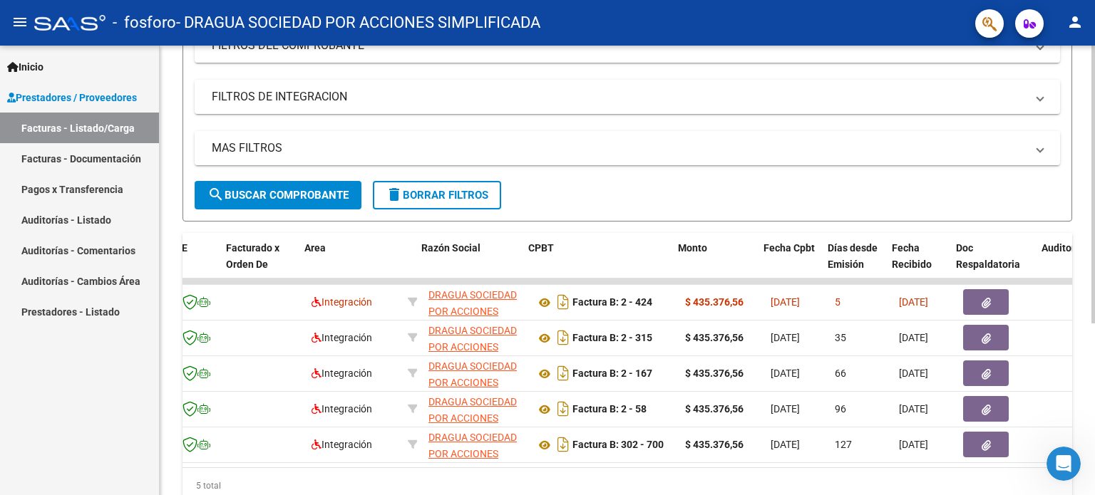
scroll to position [0, 160]
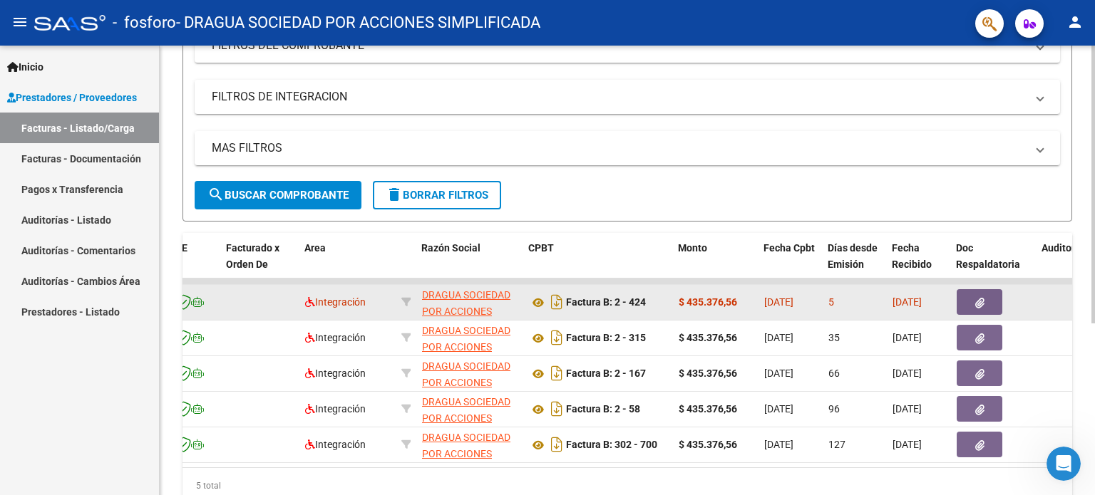
click at [984, 302] on button "button" at bounding box center [980, 302] width 46 height 26
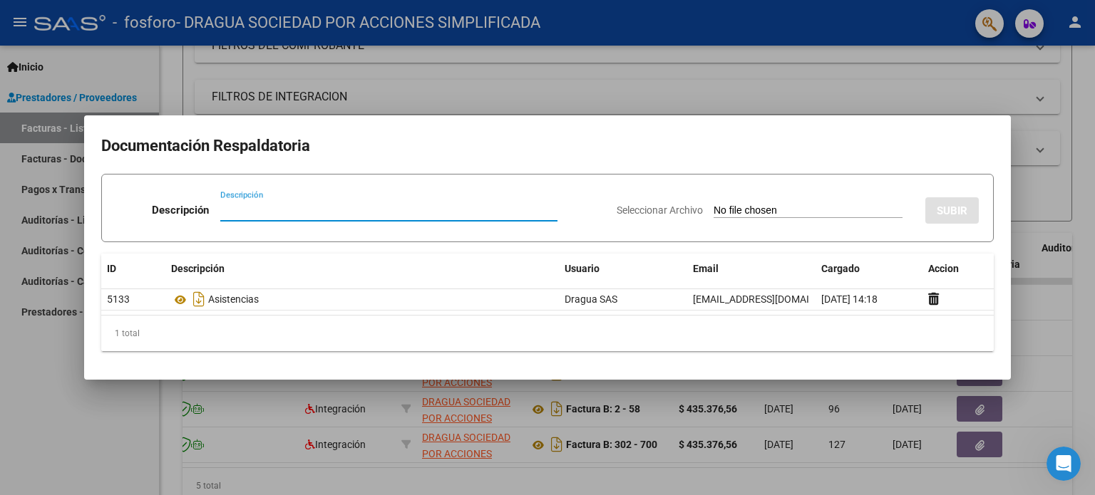
click at [1083, 160] on div at bounding box center [547, 247] width 1095 height 495
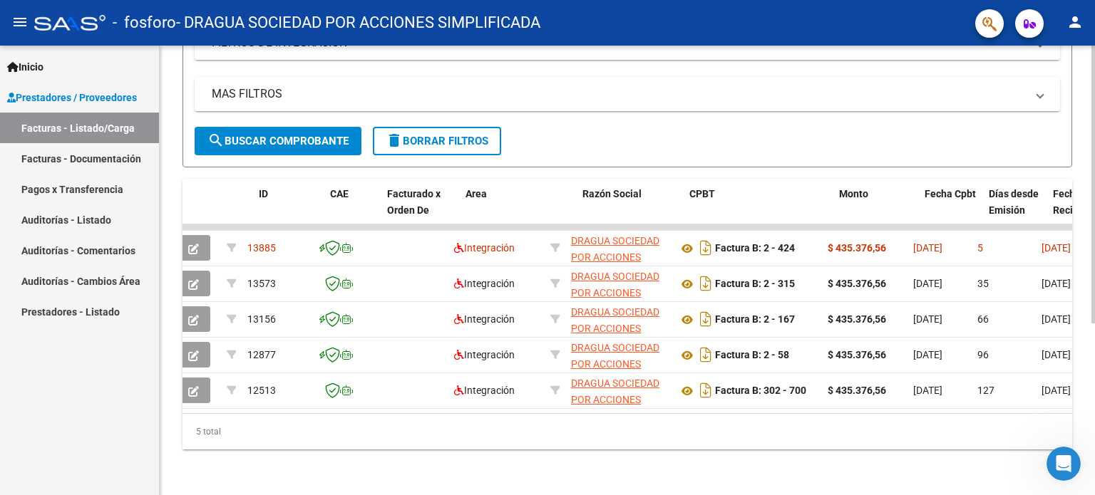
scroll to position [0, 0]
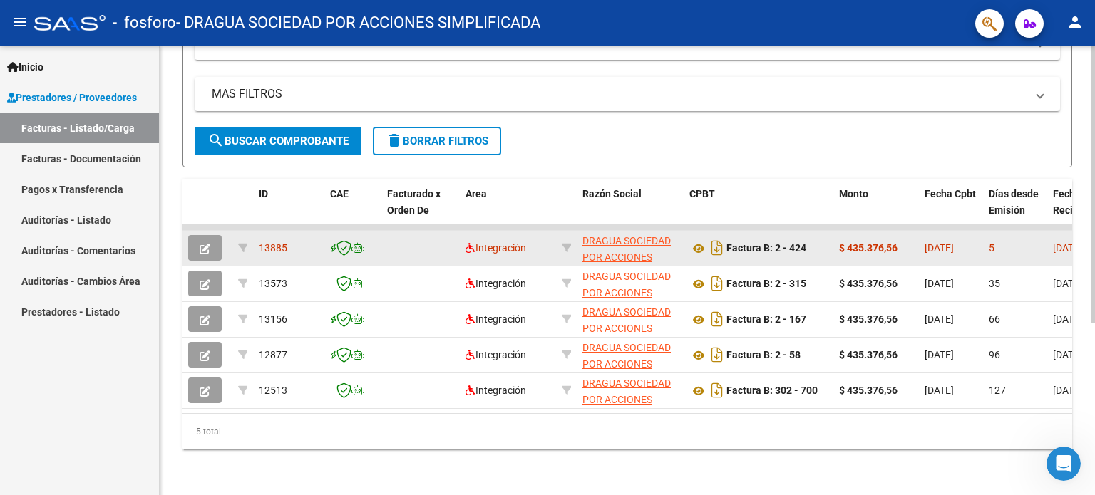
click at [205, 244] on icon "button" at bounding box center [205, 249] width 11 height 11
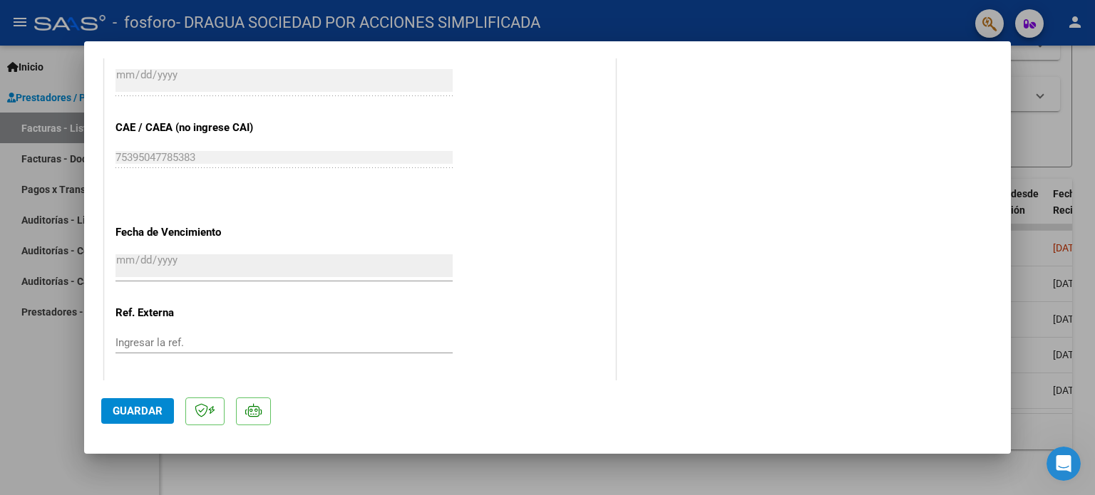
scroll to position [900, 0]
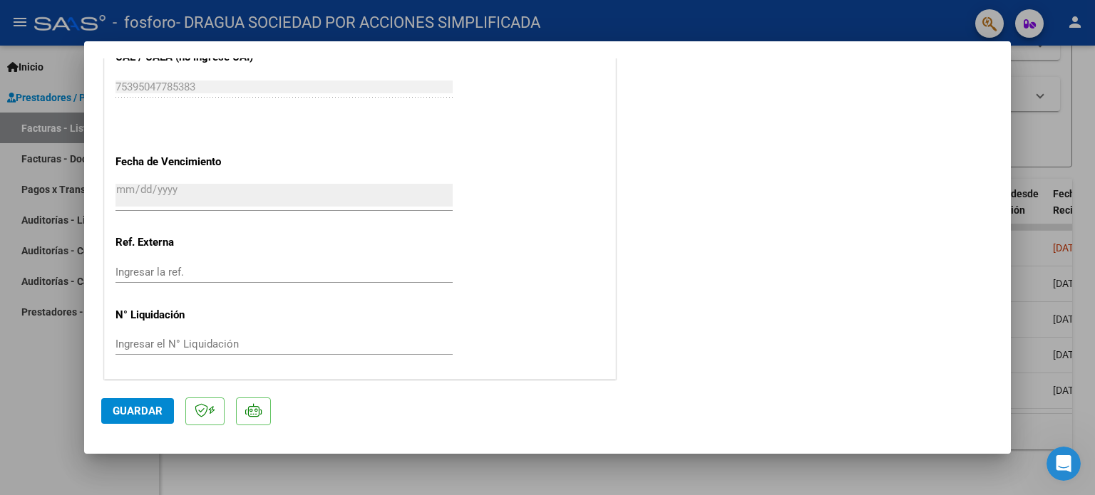
click at [143, 412] on span "Guardar" at bounding box center [138, 411] width 50 height 13
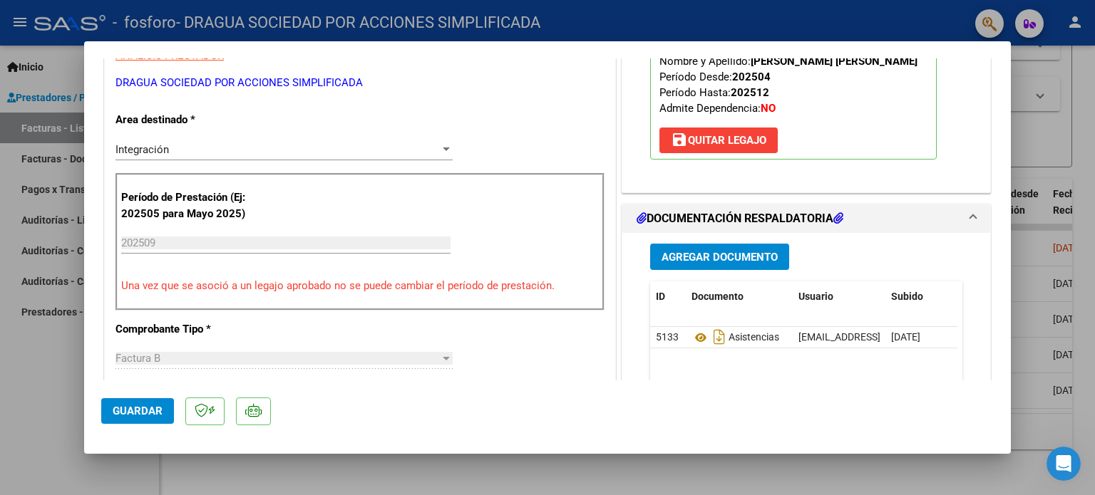
scroll to position [0, 0]
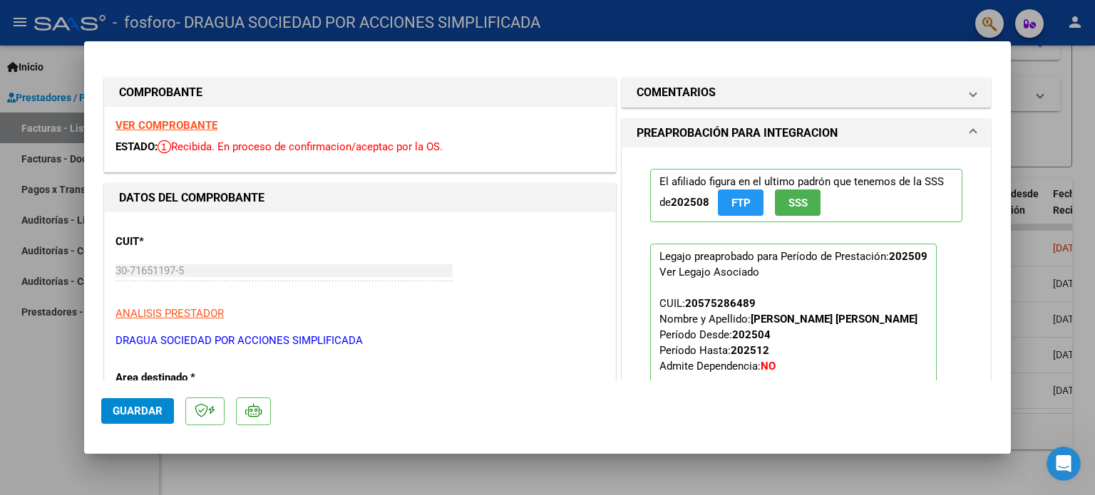
click at [915, 474] on div at bounding box center [547, 247] width 1095 height 495
type input "$ 0,00"
